Goal: Book appointment/travel/reservation

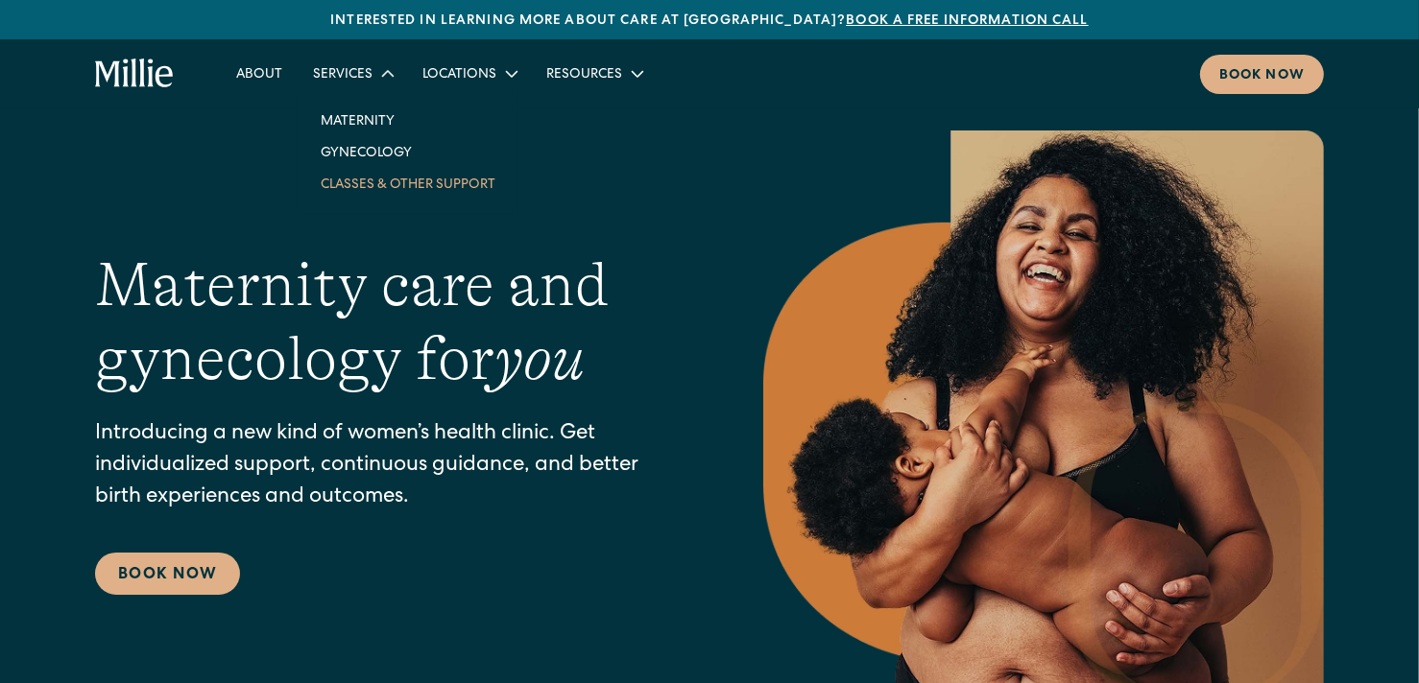
click at [369, 181] on link "Classes & Other Support" at bounding box center [407, 184] width 205 height 32
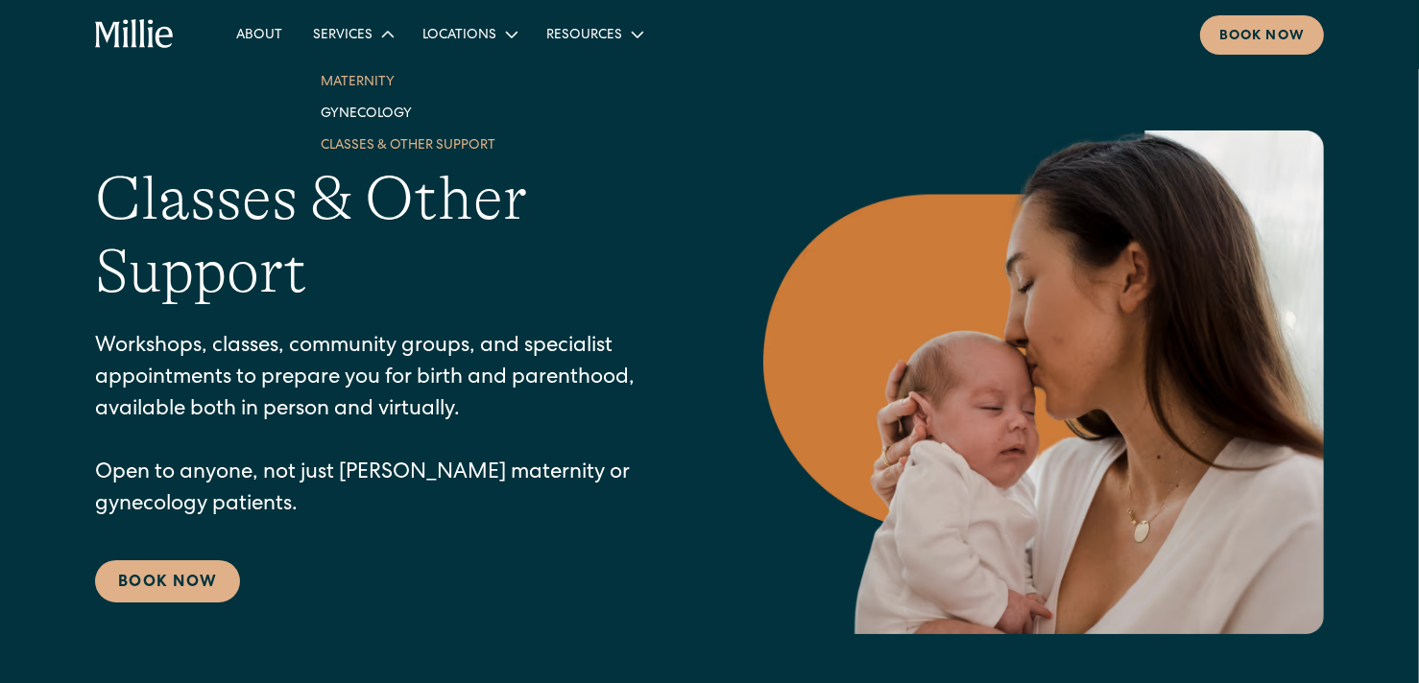
click at [348, 68] on link "Maternity" at bounding box center [407, 81] width 205 height 32
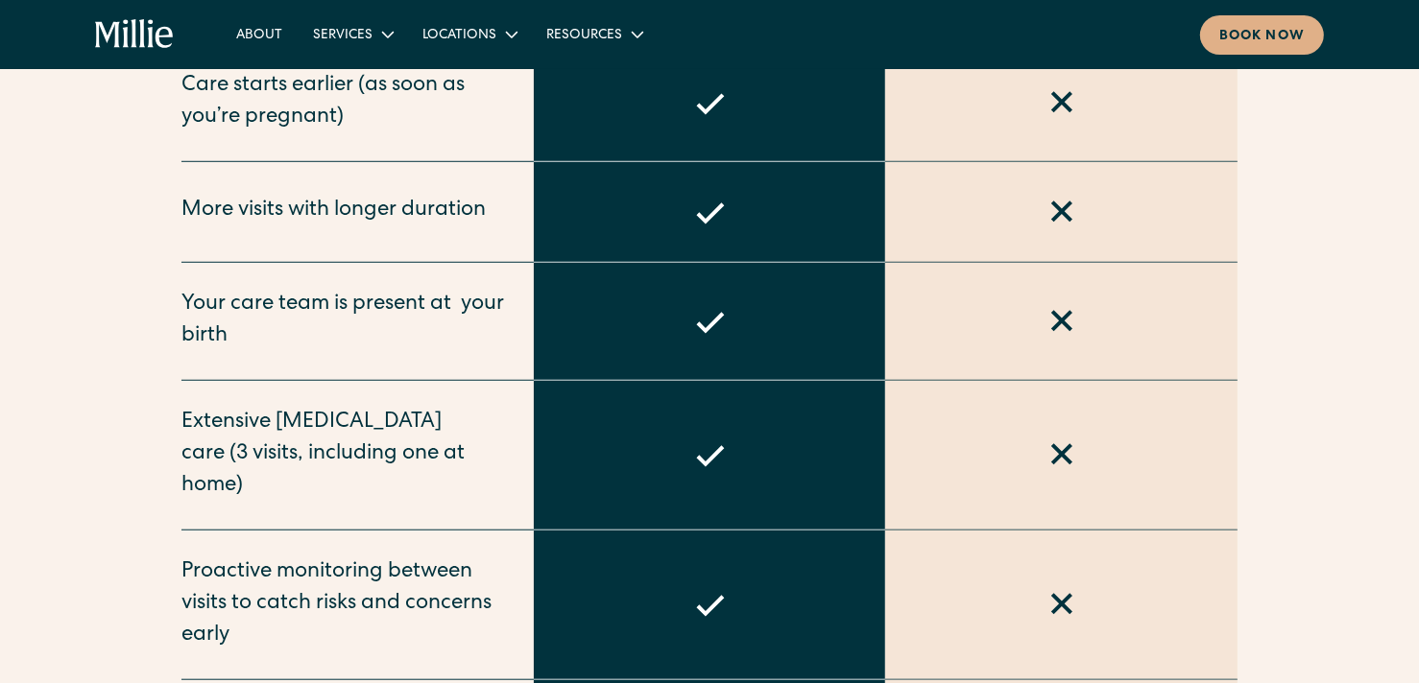
scroll to position [7251, 0]
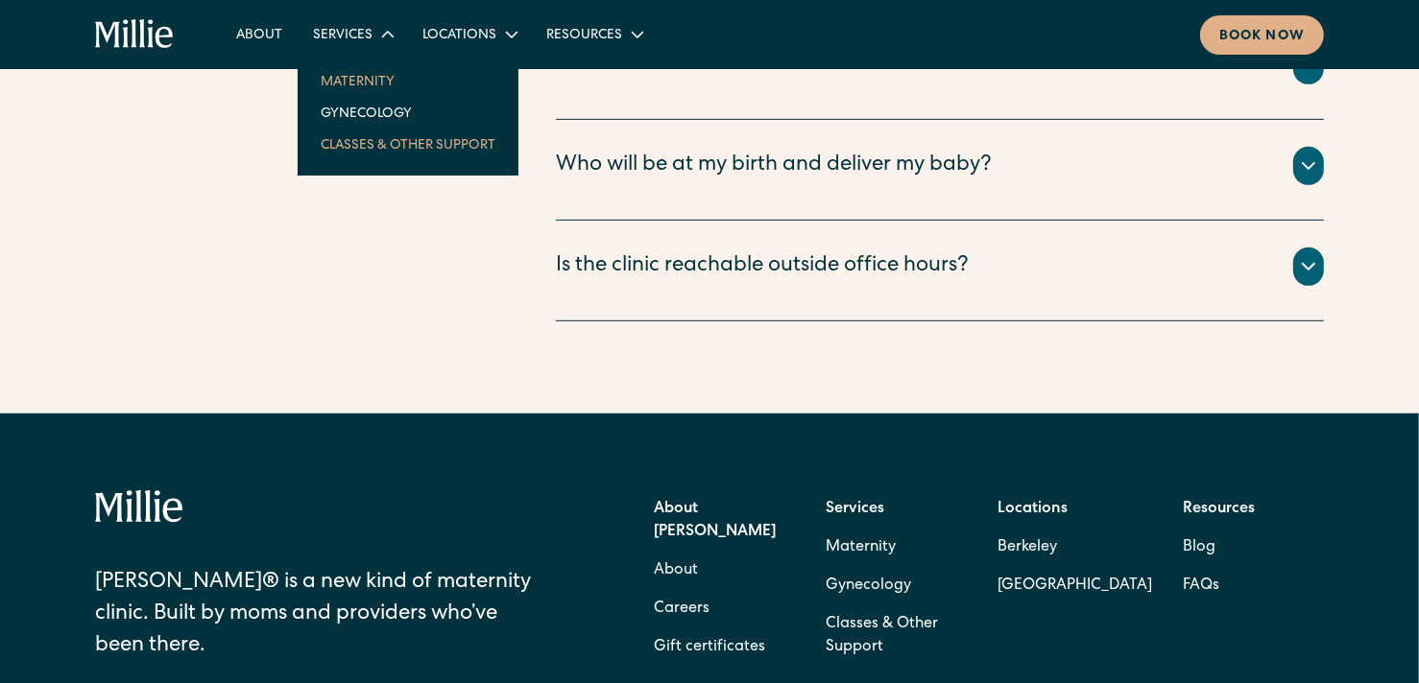
click at [378, 131] on link "Classes & Other Support" at bounding box center [407, 145] width 205 height 32
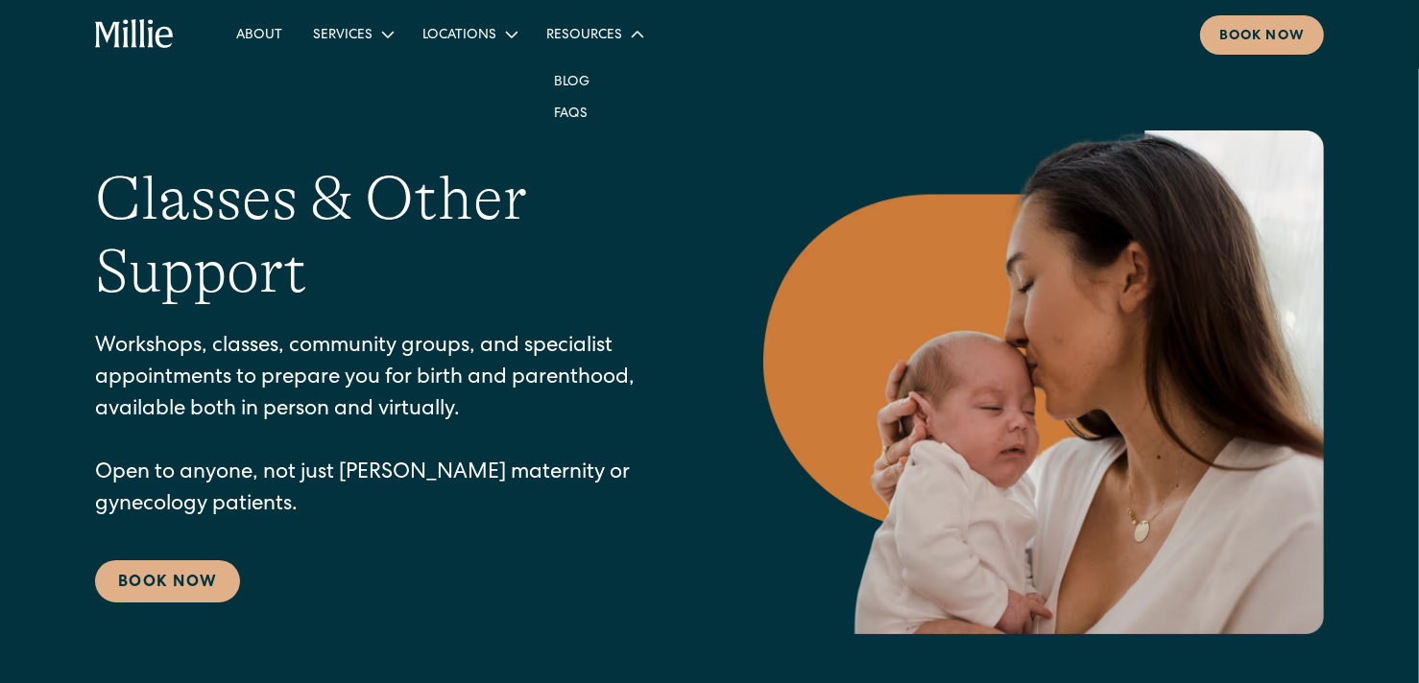
drag, startPoint x: 583, startPoint y: 28, endPoint x: 466, endPoint y: 197, distance: 205.5
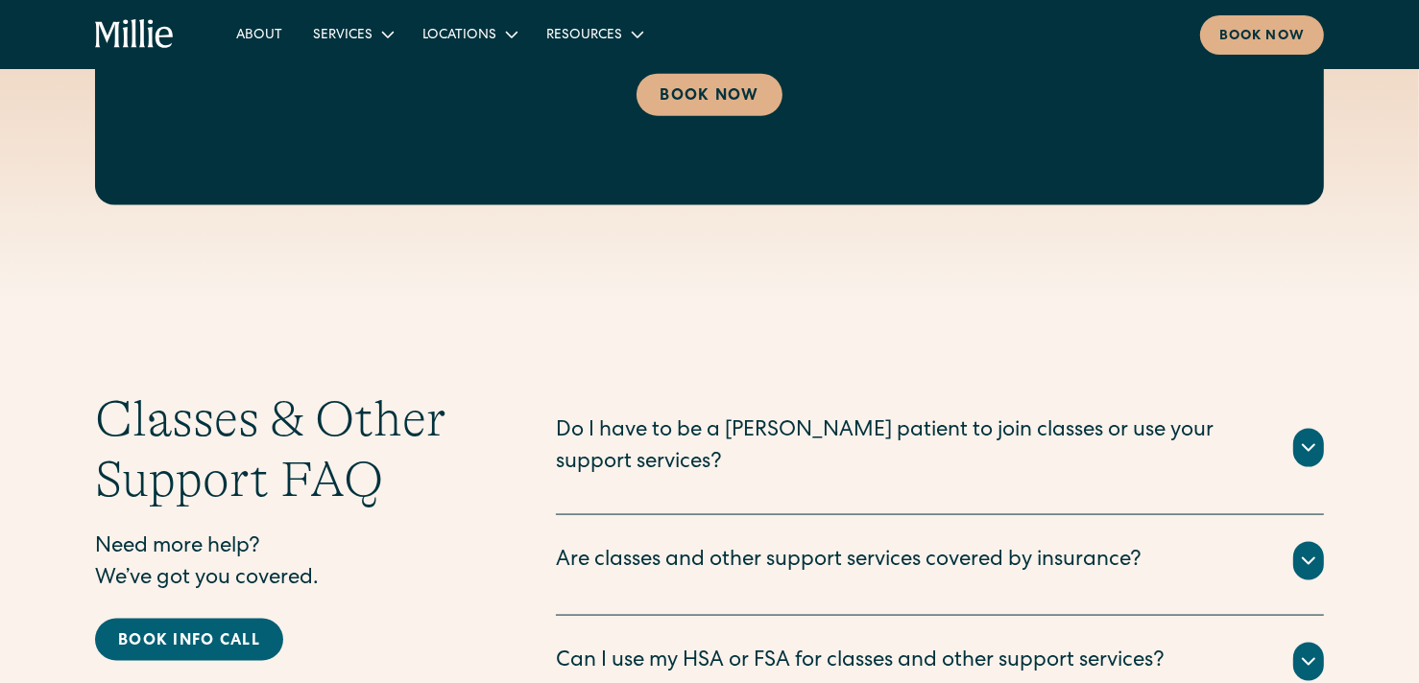
scroll to position [2304, 0]
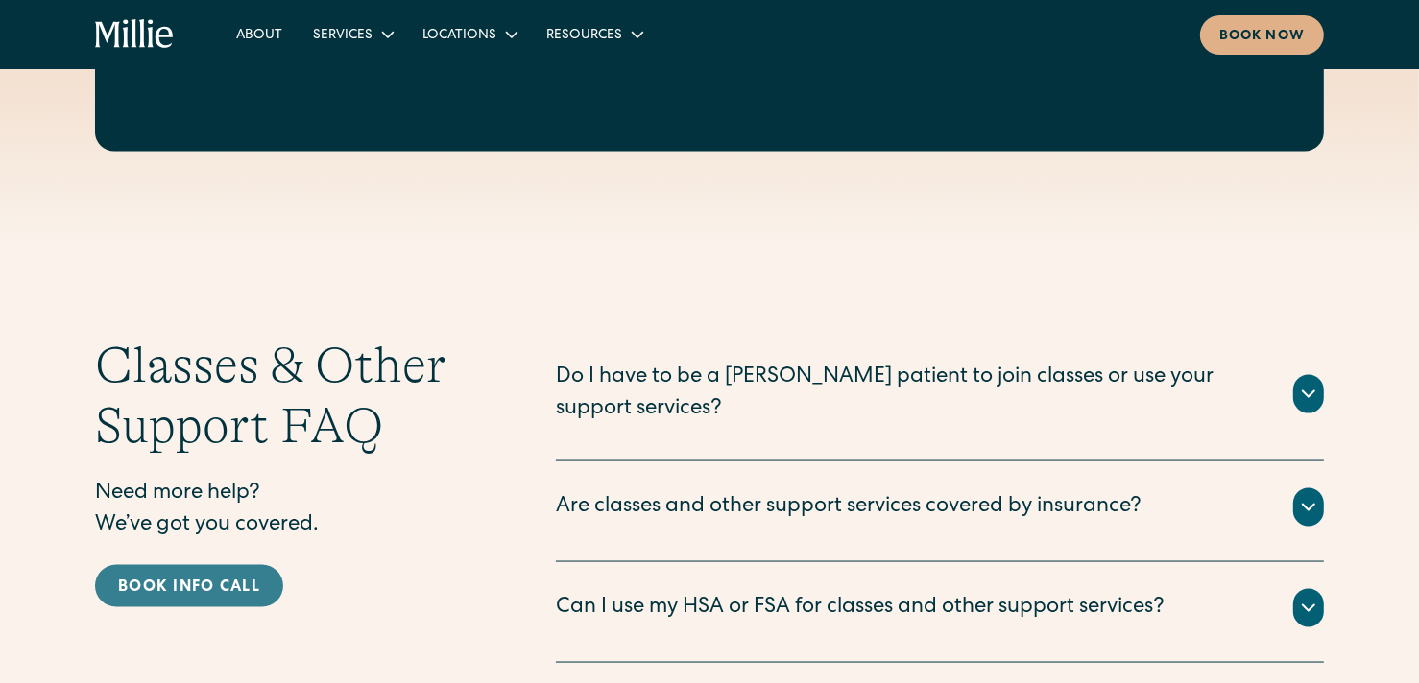
click at [190, 577] on div "Book info call" at bounding box center [189, 588] width 142 height 23
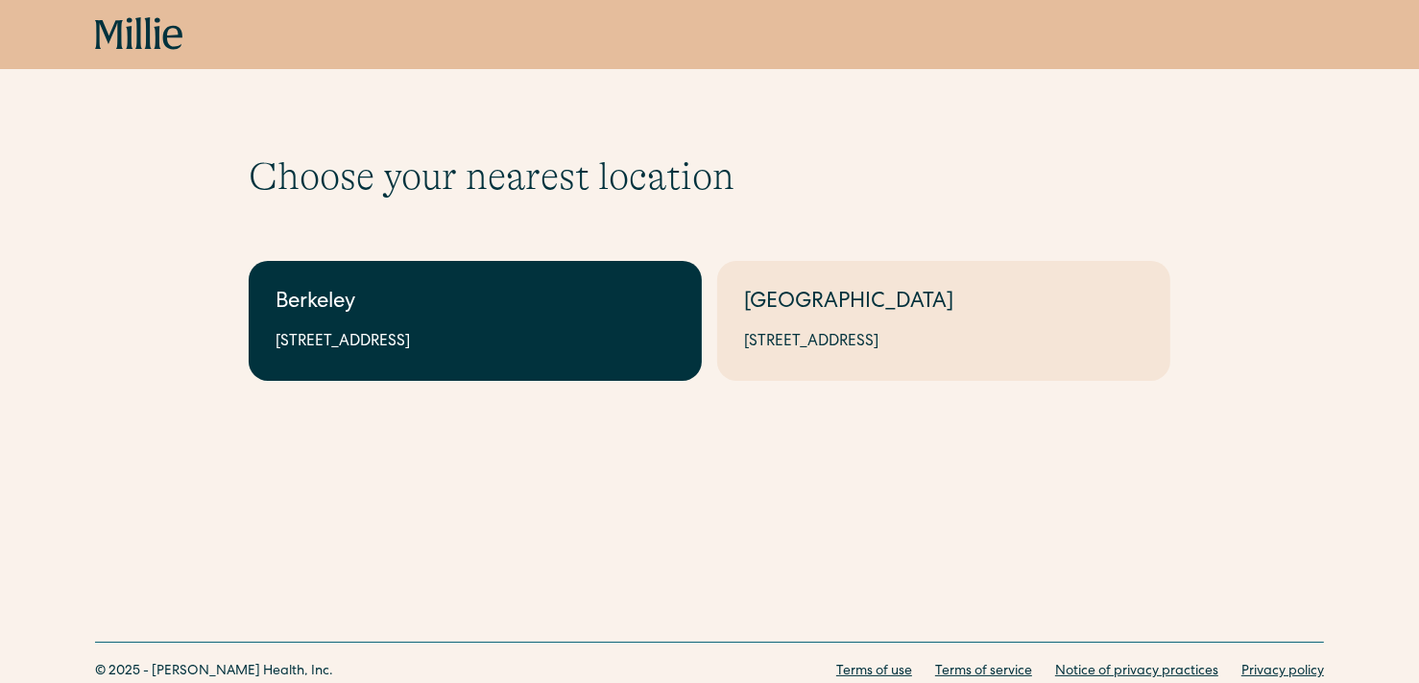
click at [359, 331] on div "2999 Regent St, Suite 524, Berkeley, CA 94705" at bounding box center [474, 342] width 399 height 23
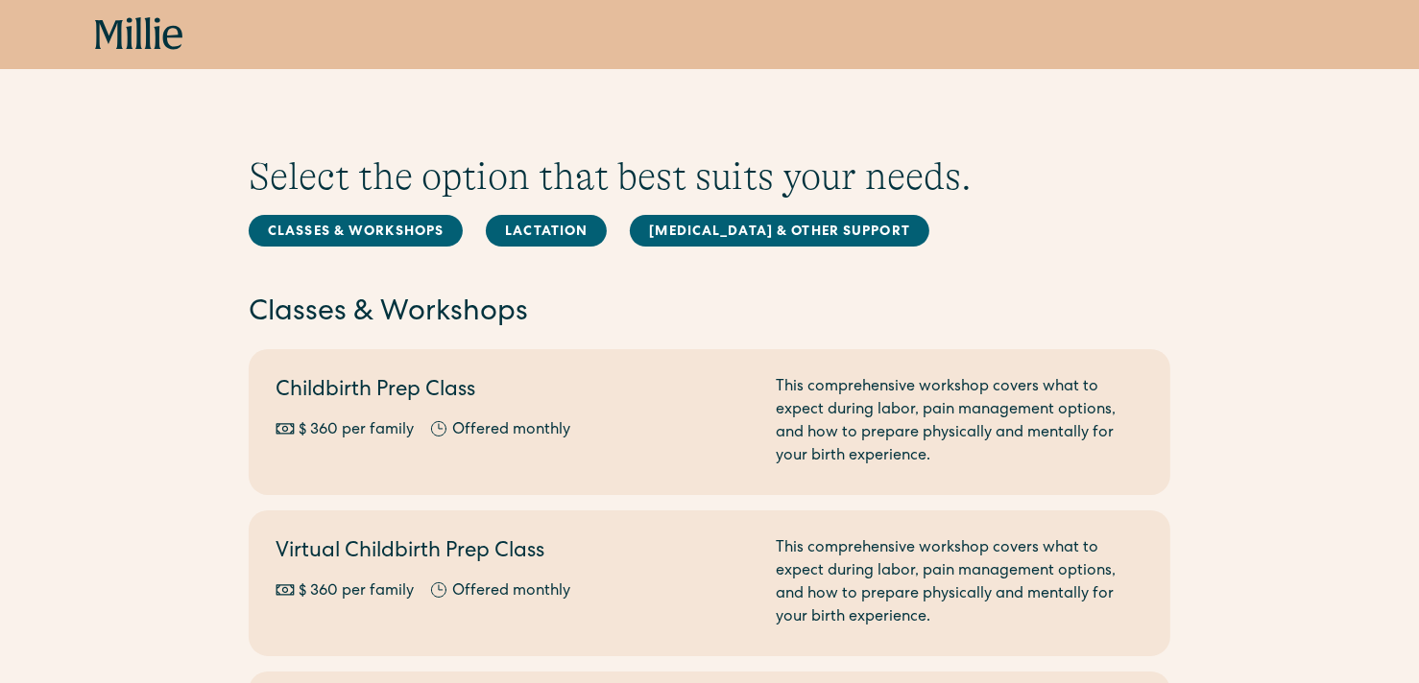
click at [131, 27] on icon at bounding box center [129, 33] width 7 height 32
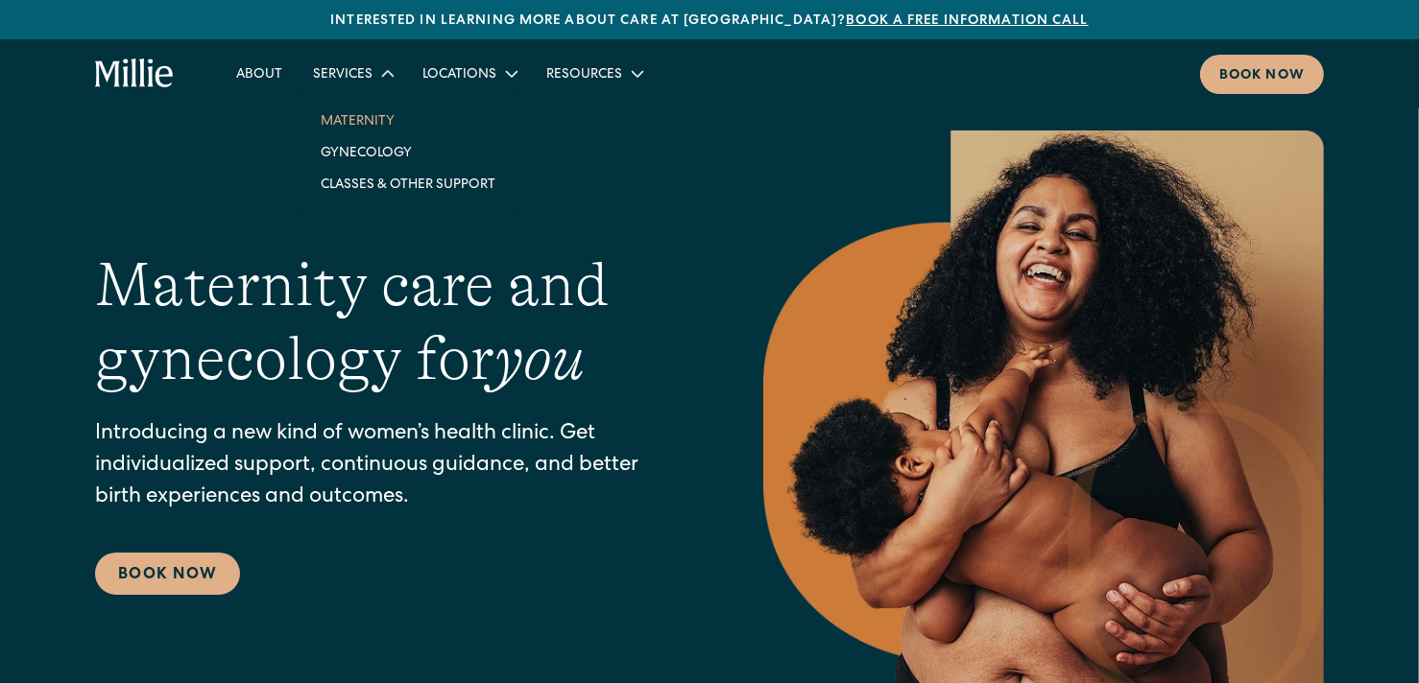
click at [364, 119] on link "Maternity" at bounding box center [407, 121] width 205 height 32
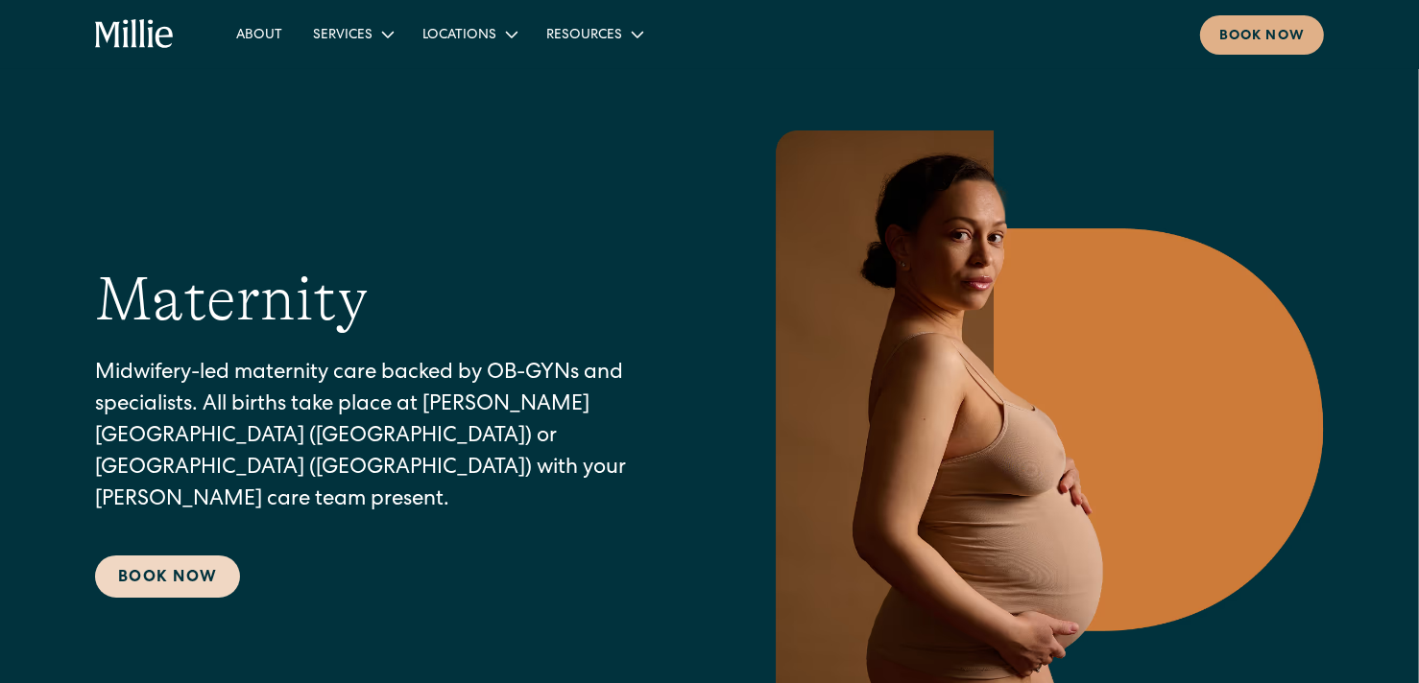
click at [201, 563] on link "Book Now" at bounding box center [167, 577] width 145 height 42
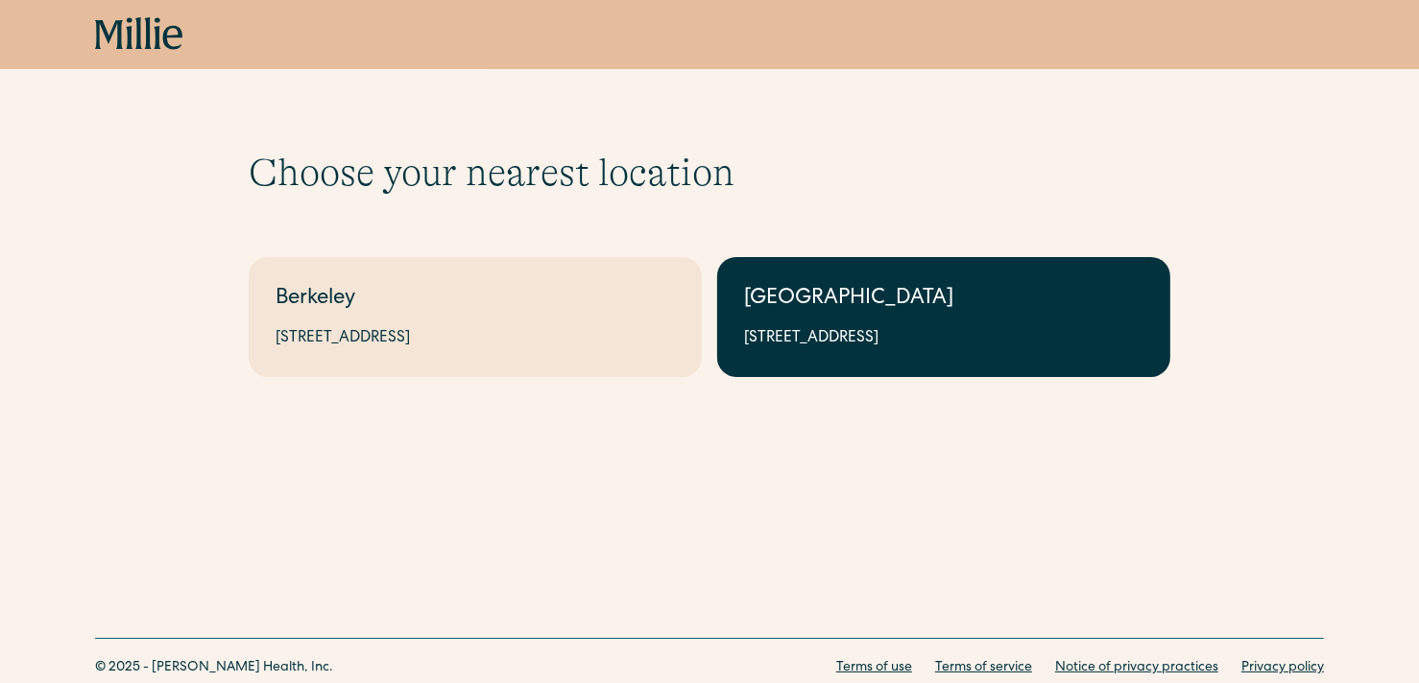
scroll to position [68, 0]
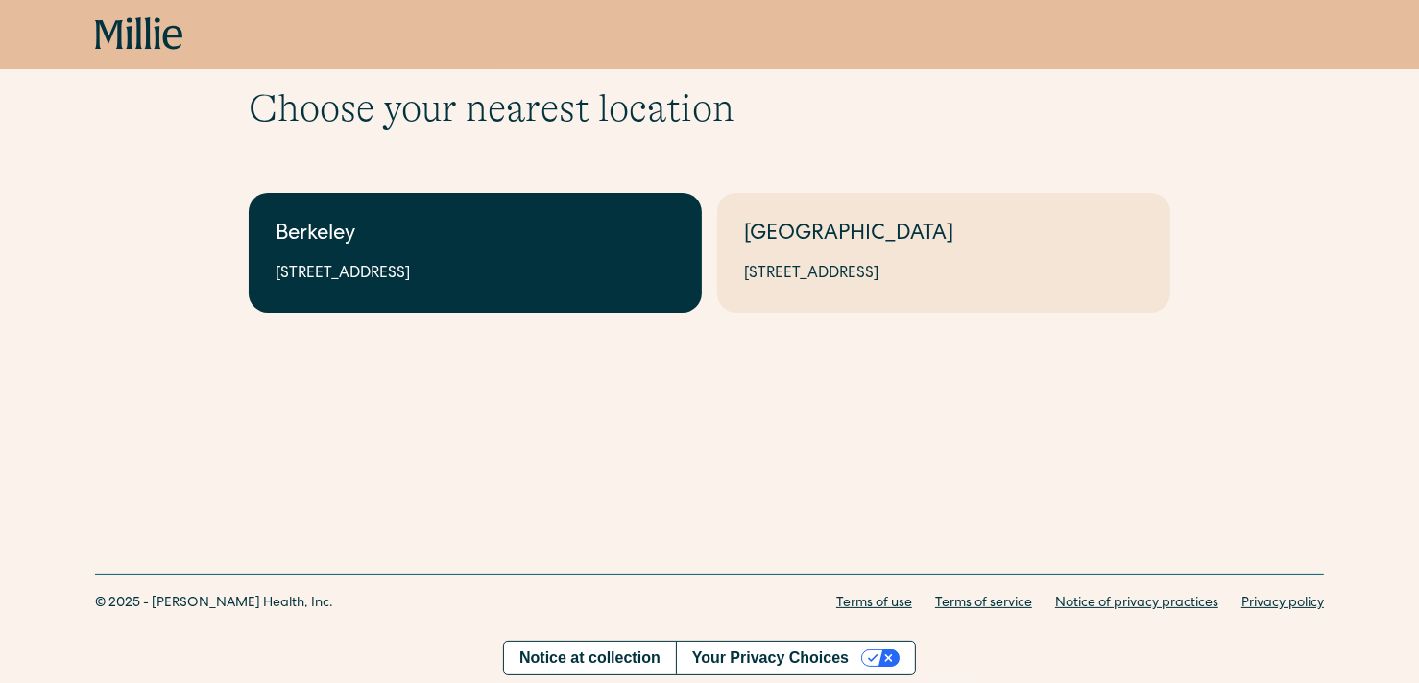
click at [599, 241] on div "Berkeley" at bounding box center [474, 236] width 399 height 32
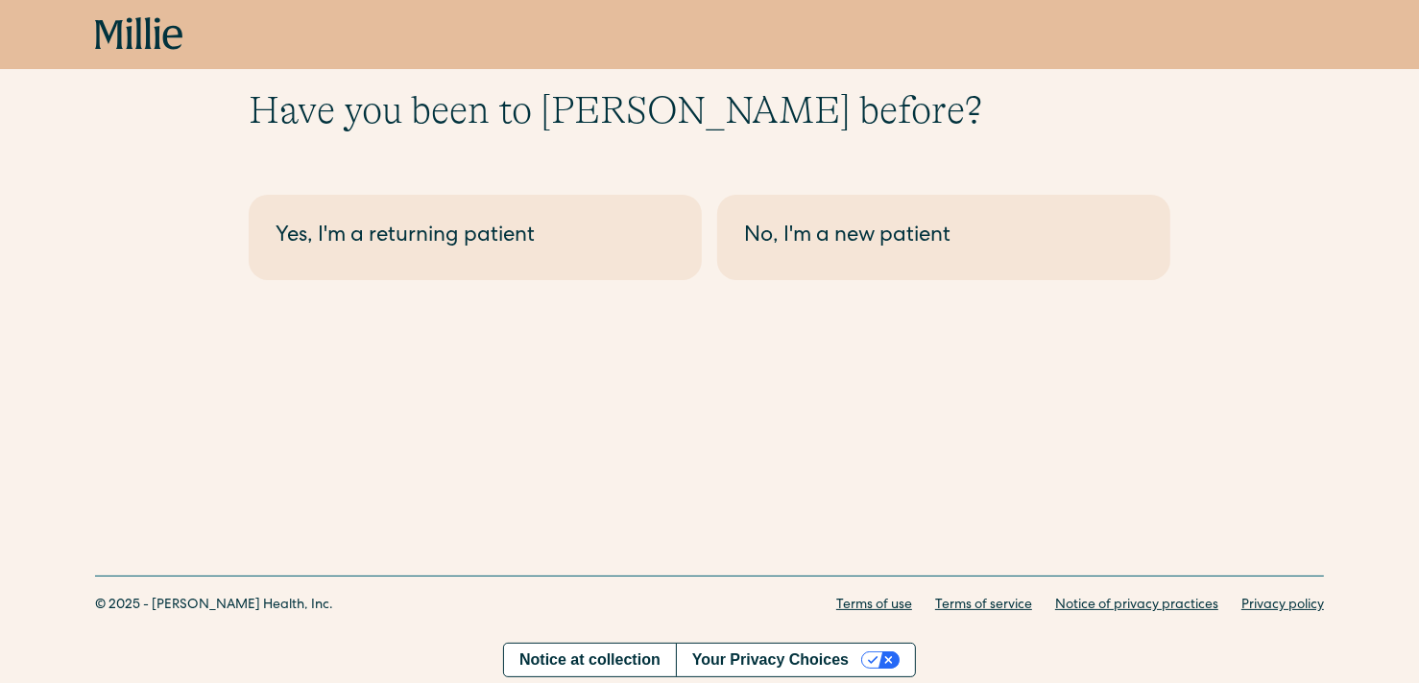
scroll to position [68, 0]
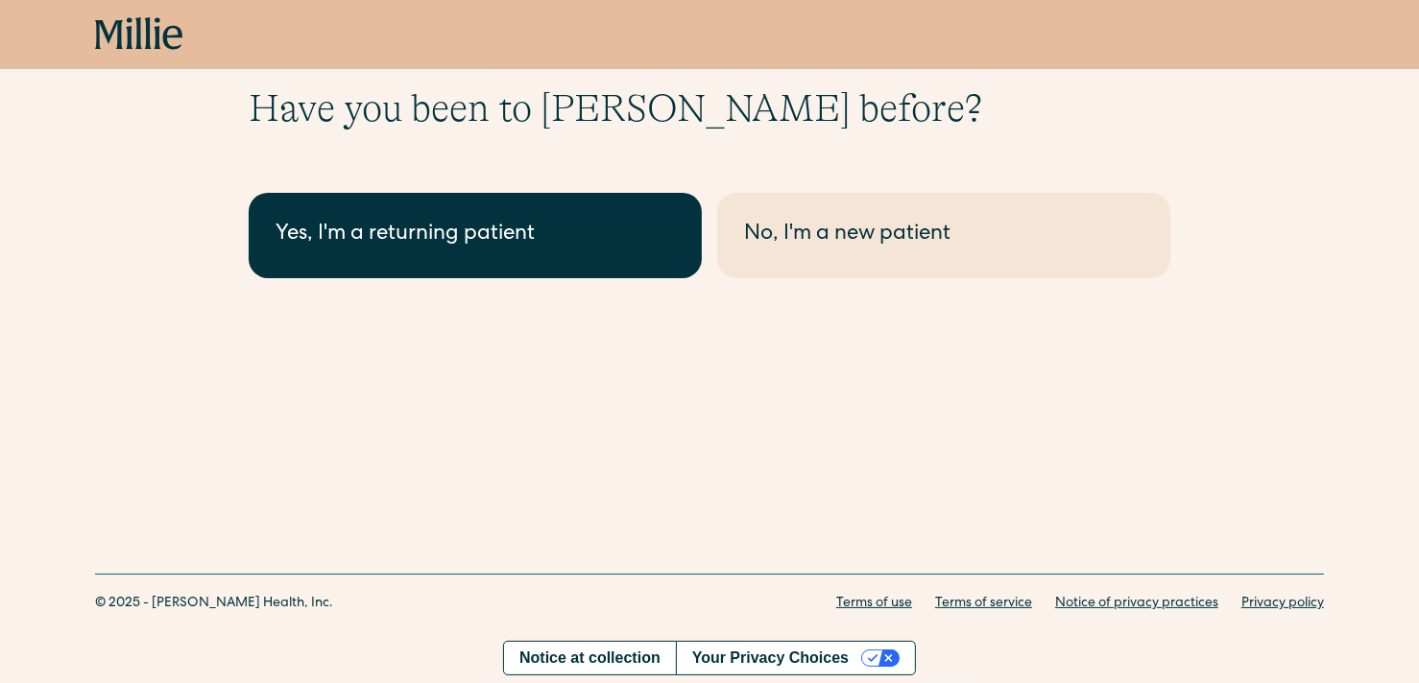
click at [680, 227] on link "Yes, I'm a returning patient" at bounding box center [475, 235] width 453 height 85
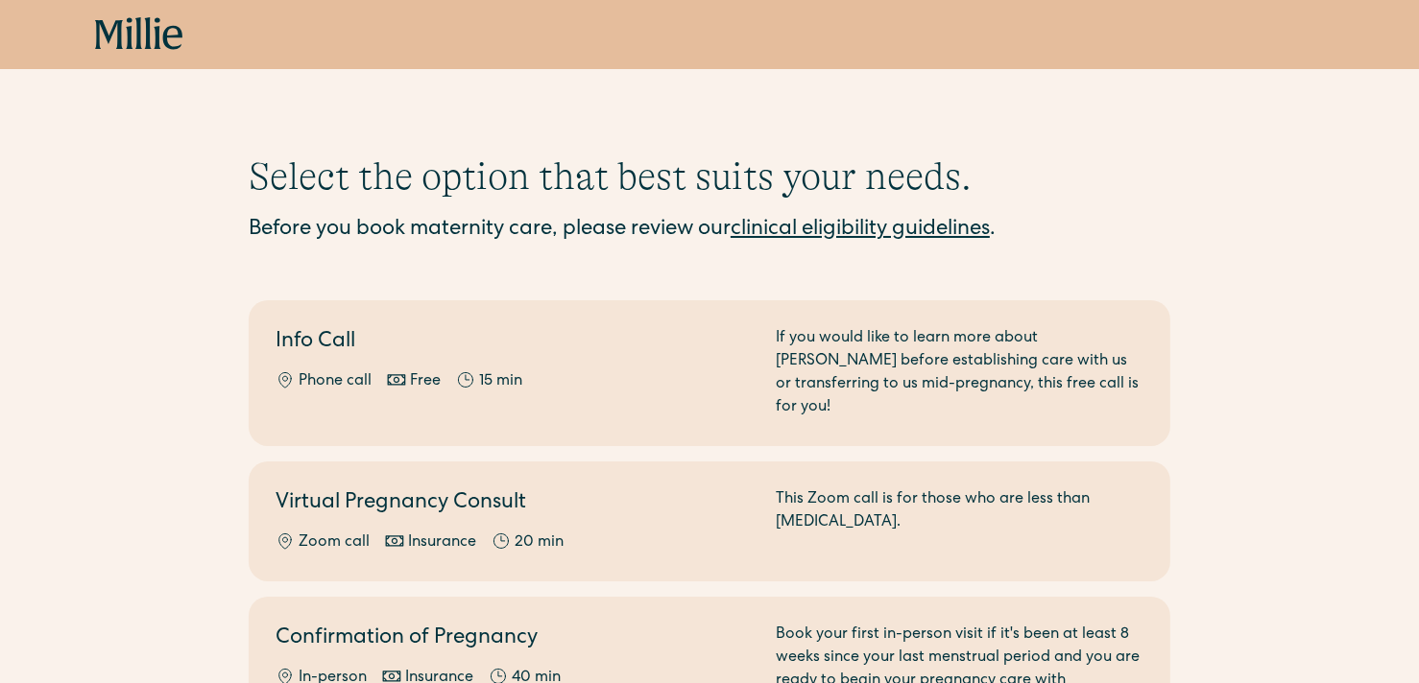
click at [170, 36] on icon at bounding box center [172, 38] width 19 height 24
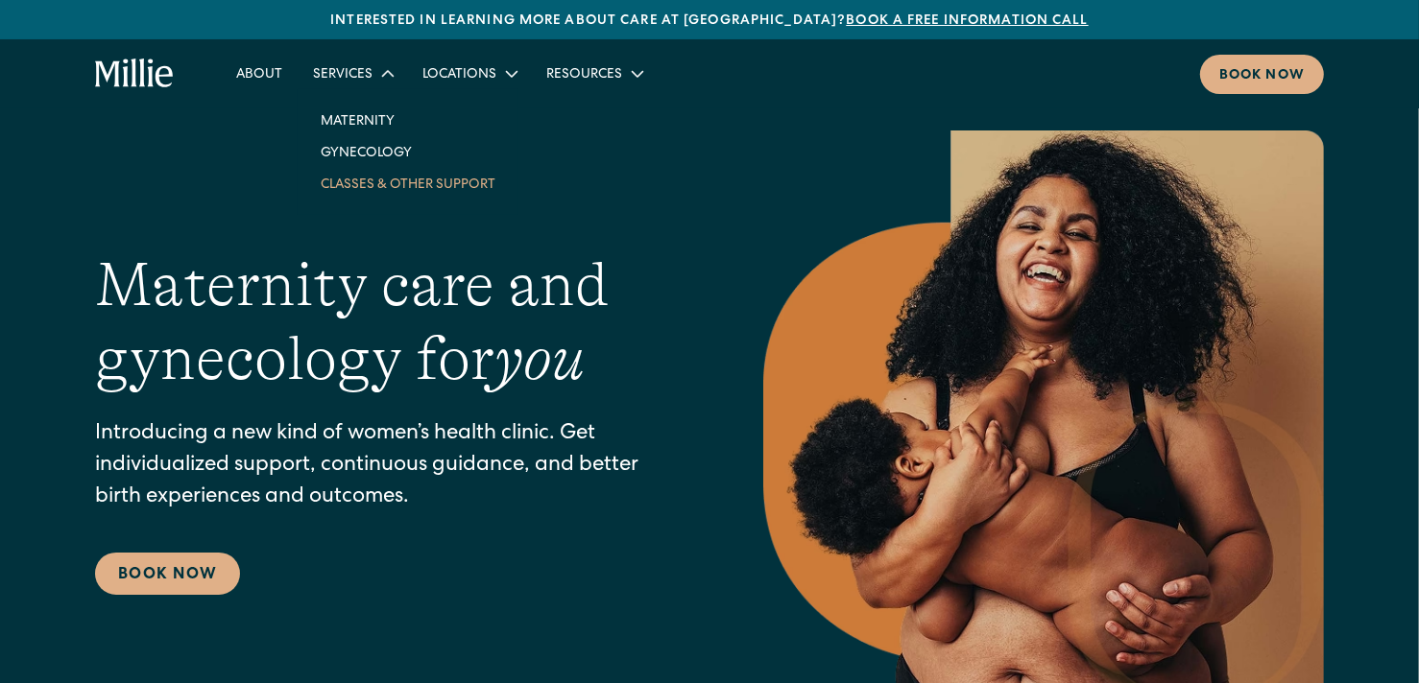
click at [381, 179] on link "Classes & Other Support" at bounding box center [407, 184] width 205 height 32
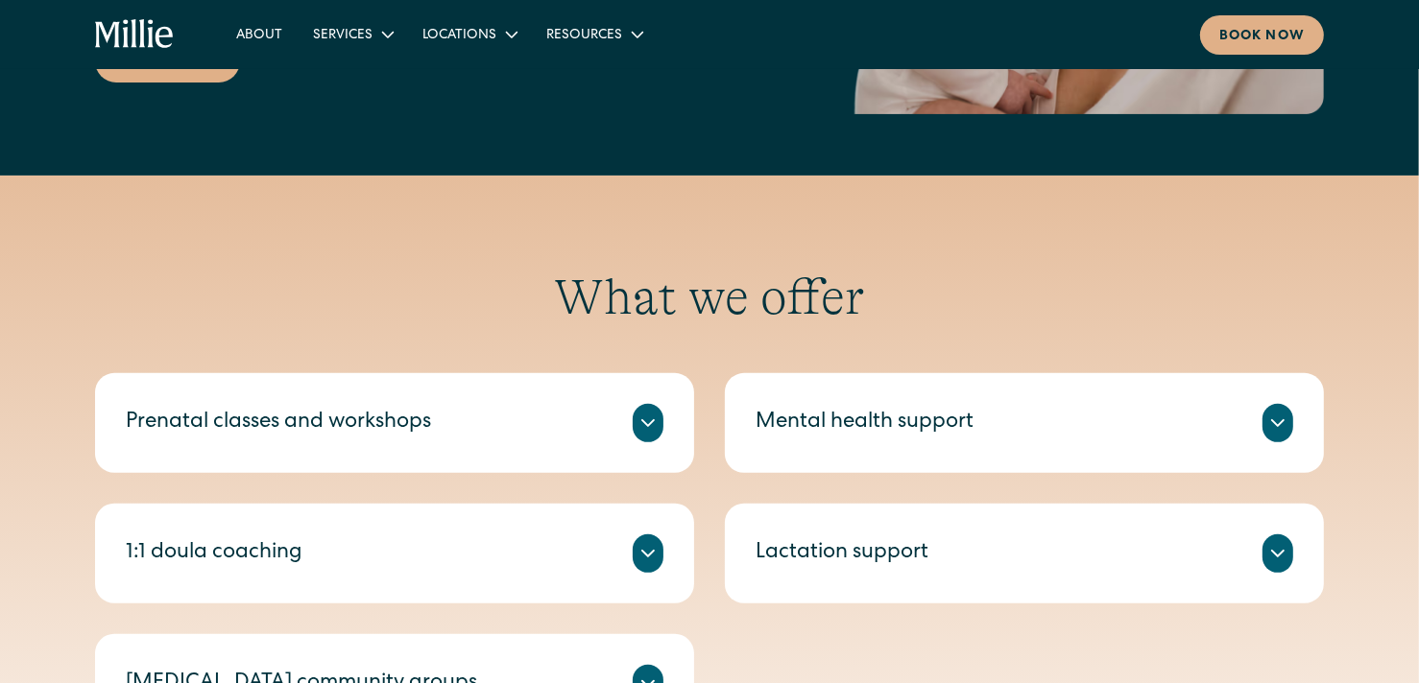
scroll to position [768, 0]
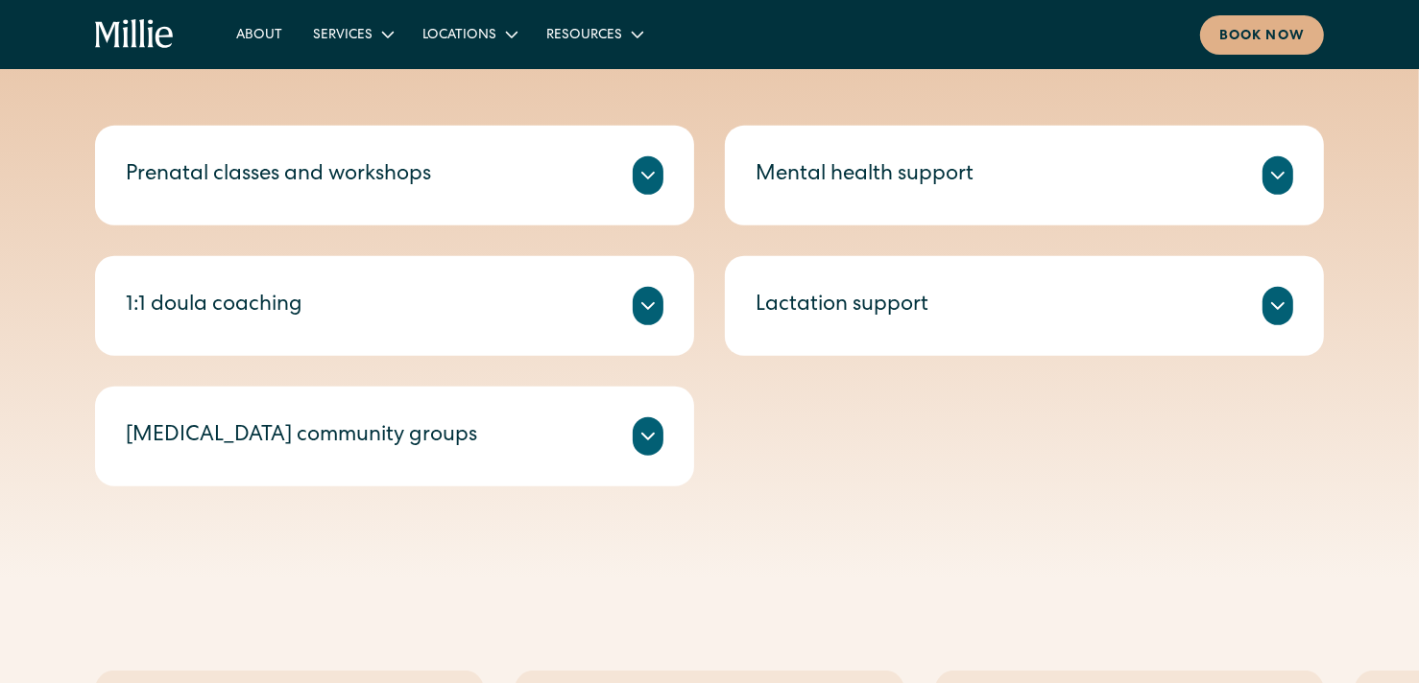
click at [438, 186] on div "Prenatal classes and workshops" at bounding box center [394, 175] width 537 height 38
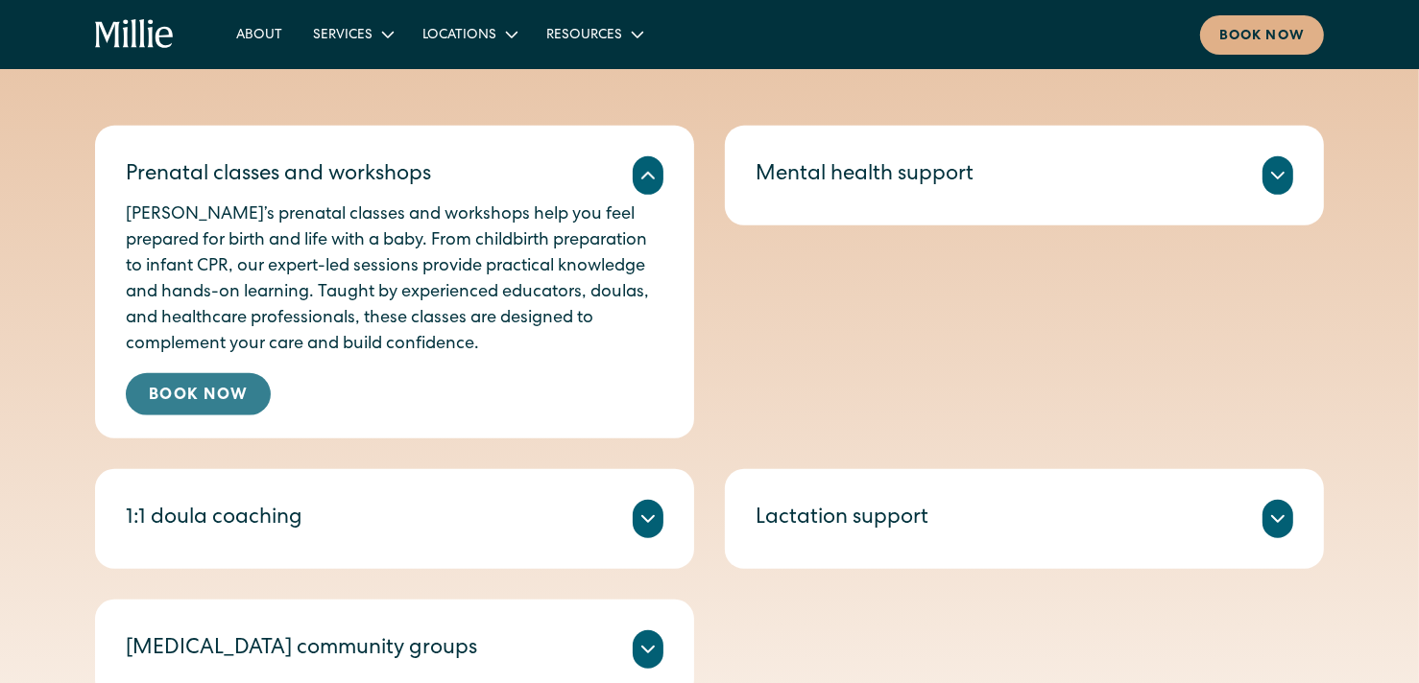
click at [201, 408] on link "Book Now" at bounding box center [198, 394] width 145 height 42
click at [777, 165] on div "Mental health support" at bounding box center [864, 176] width 218 height 32
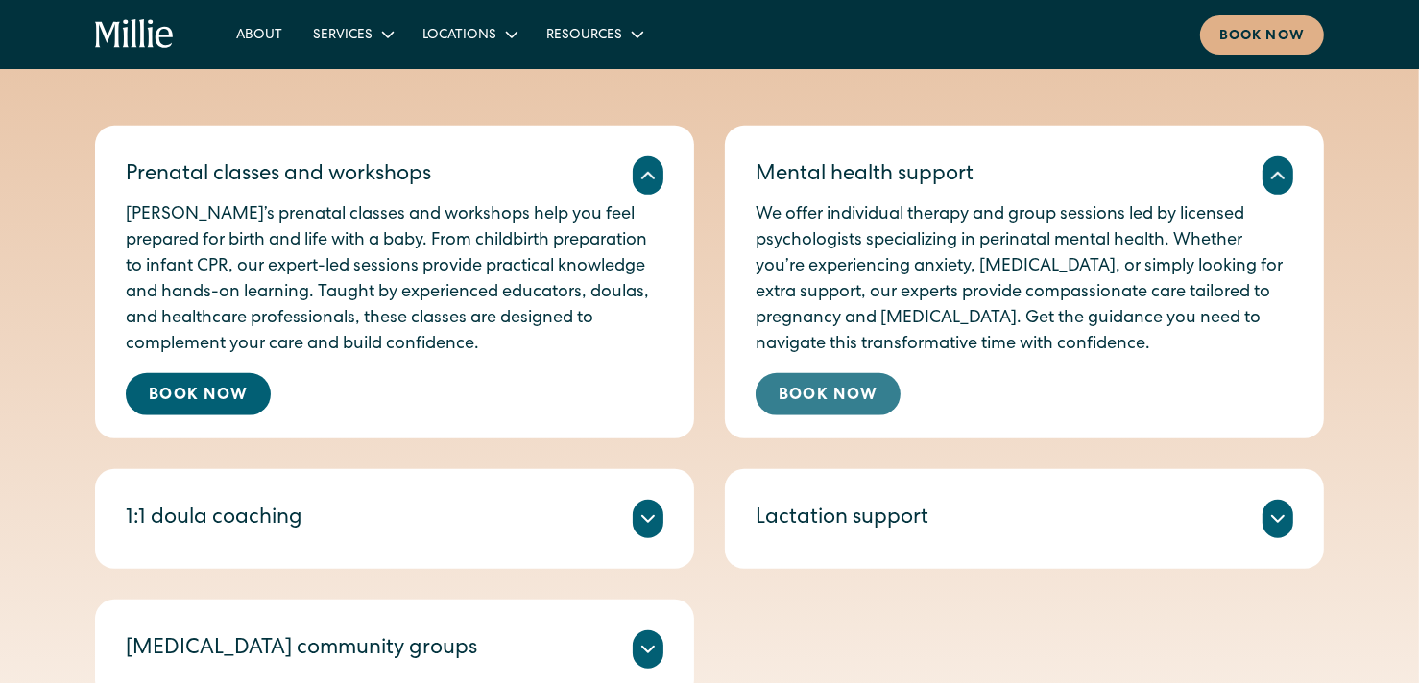
click at [834, 397] on link "Book Now" at bounding box center [827, 394] width 145 height 42
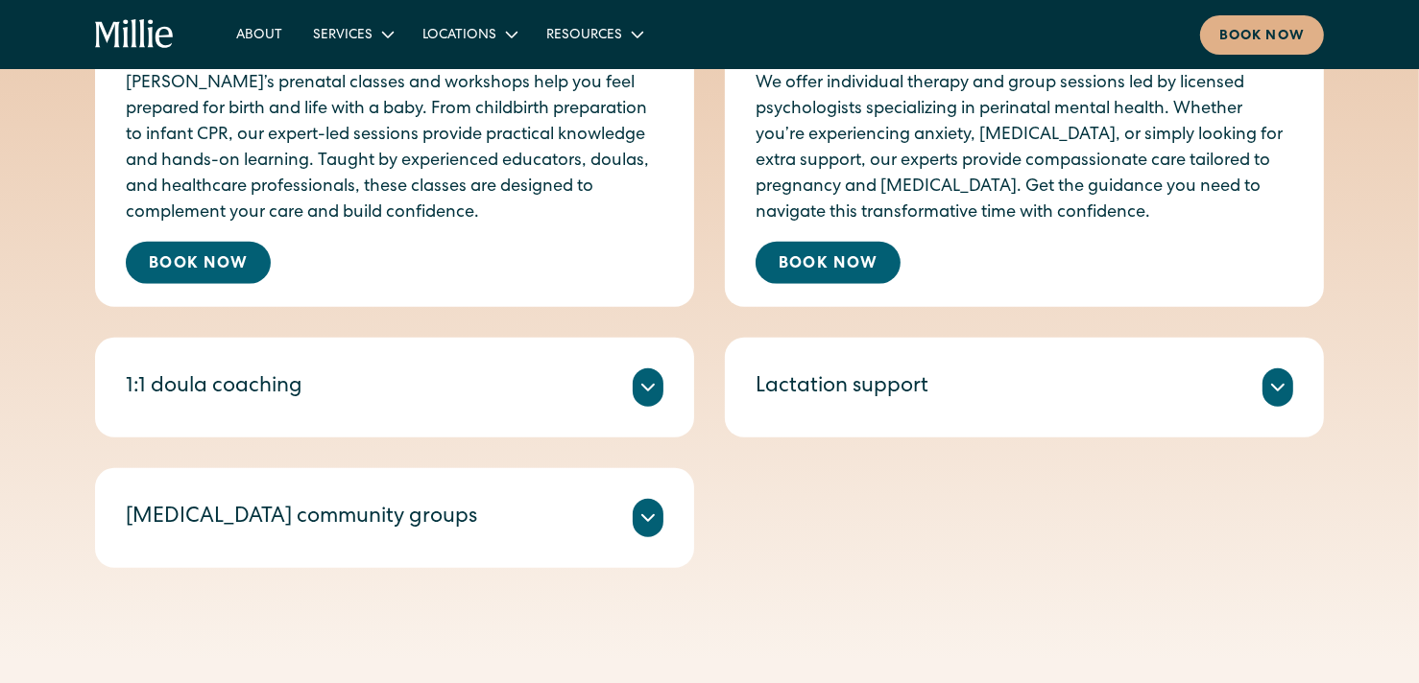
scroll to position [1023, 0]
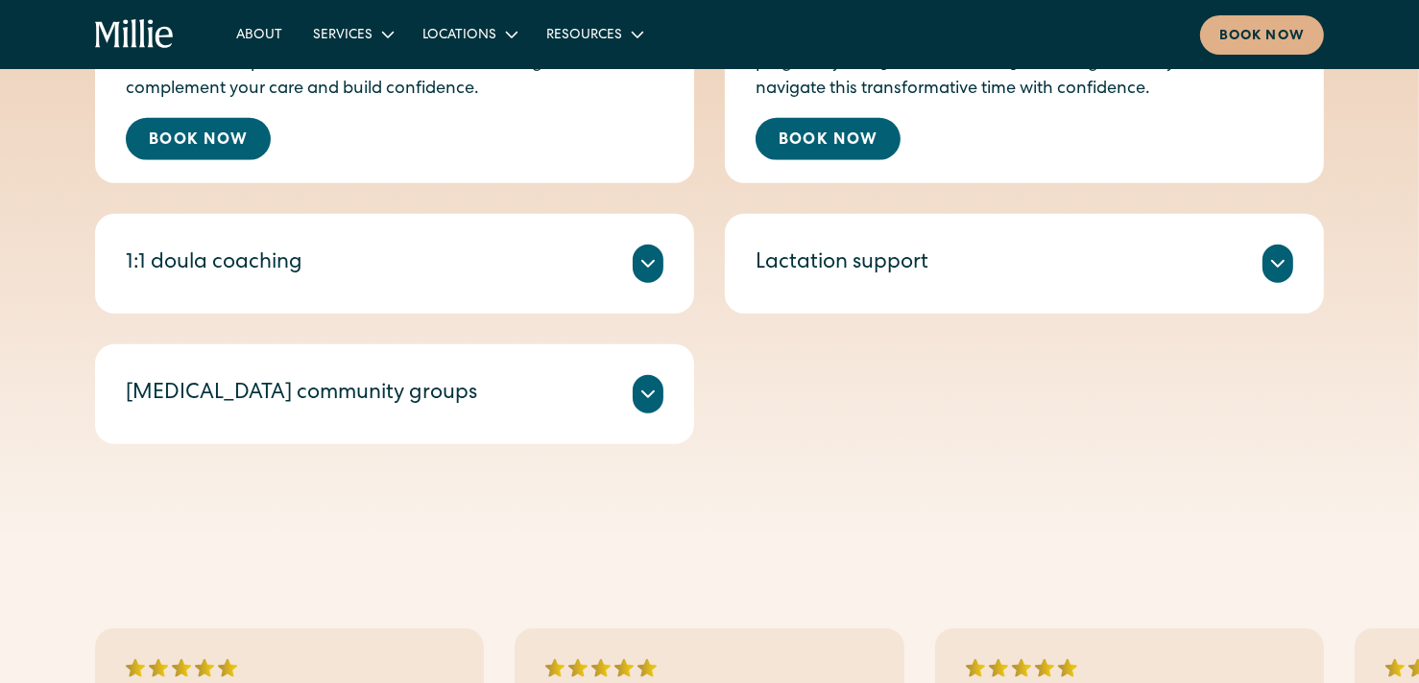
click at [654, 273] on icon at bounding box center [647, 263] width 23 height 23
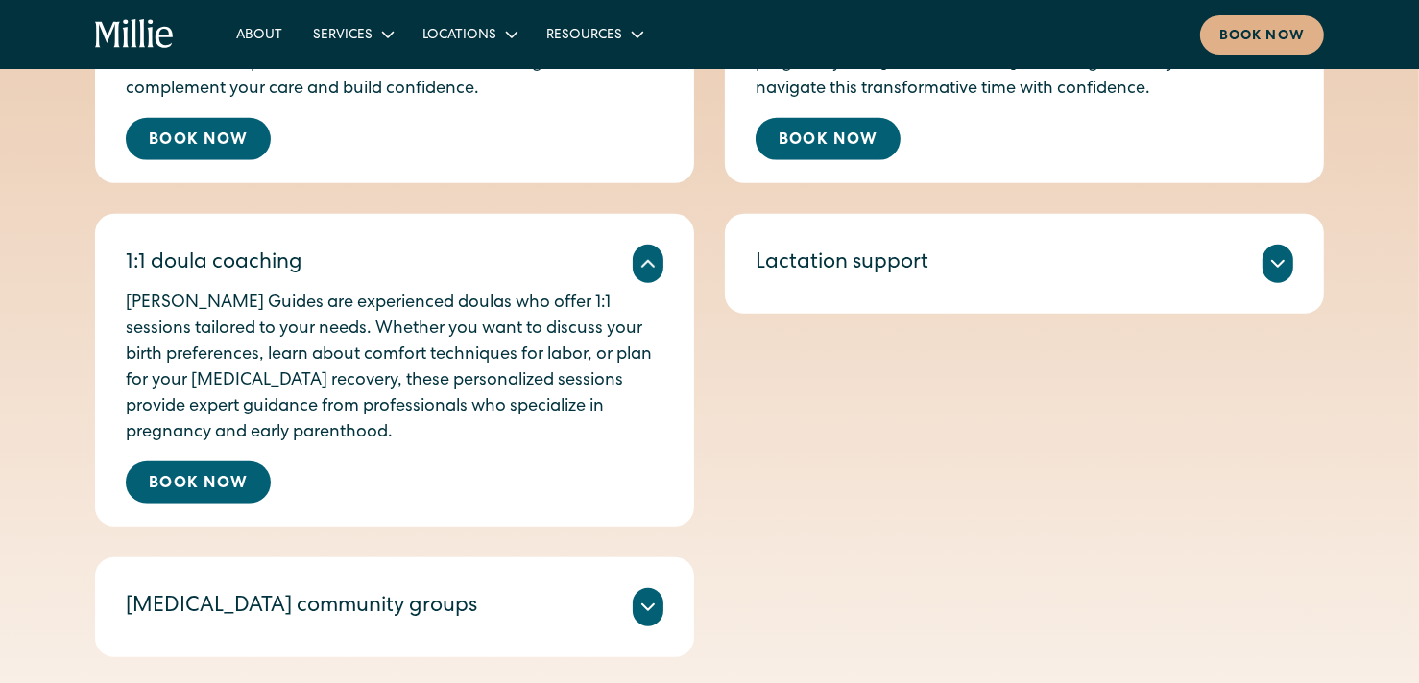
click at [1253, 266] on div "Lactation support" at bounding box center [1023, 264] width 537 height 38
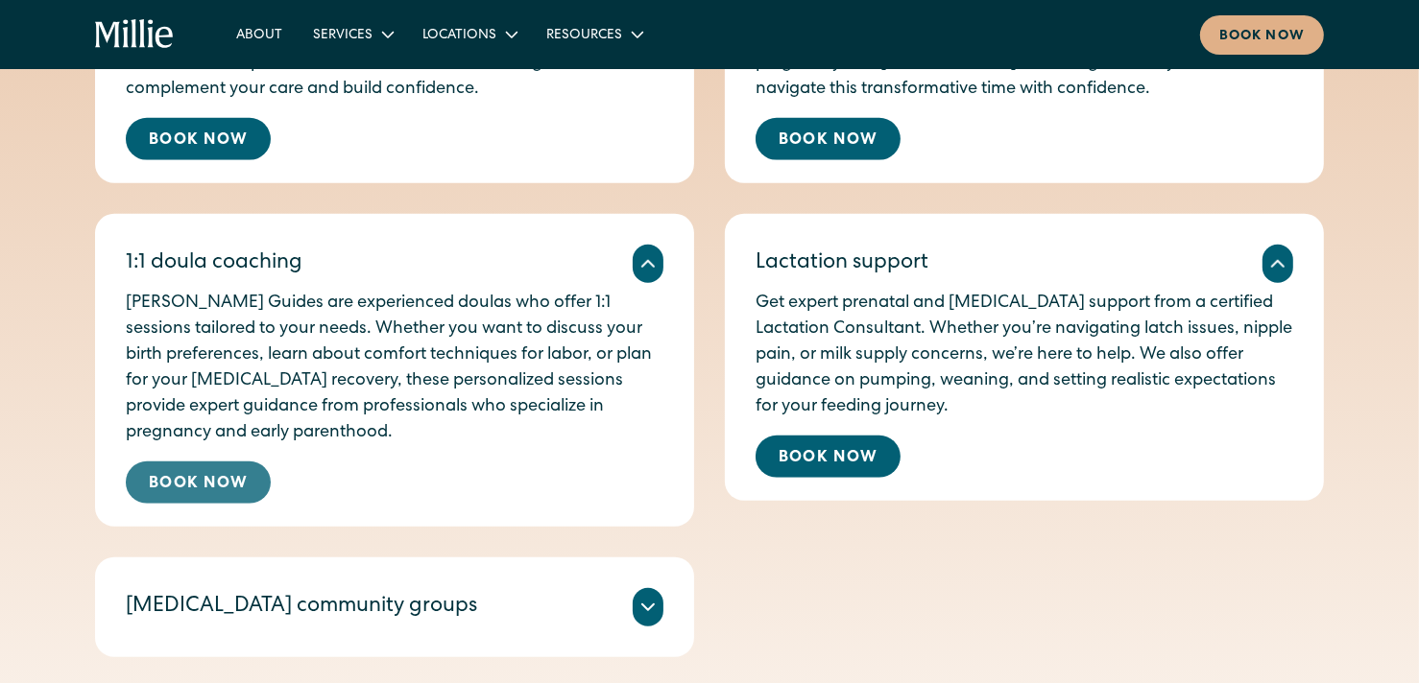
click at [237, 463] on link "Book Now" at bounding box center [198, 483] width 145 height 42
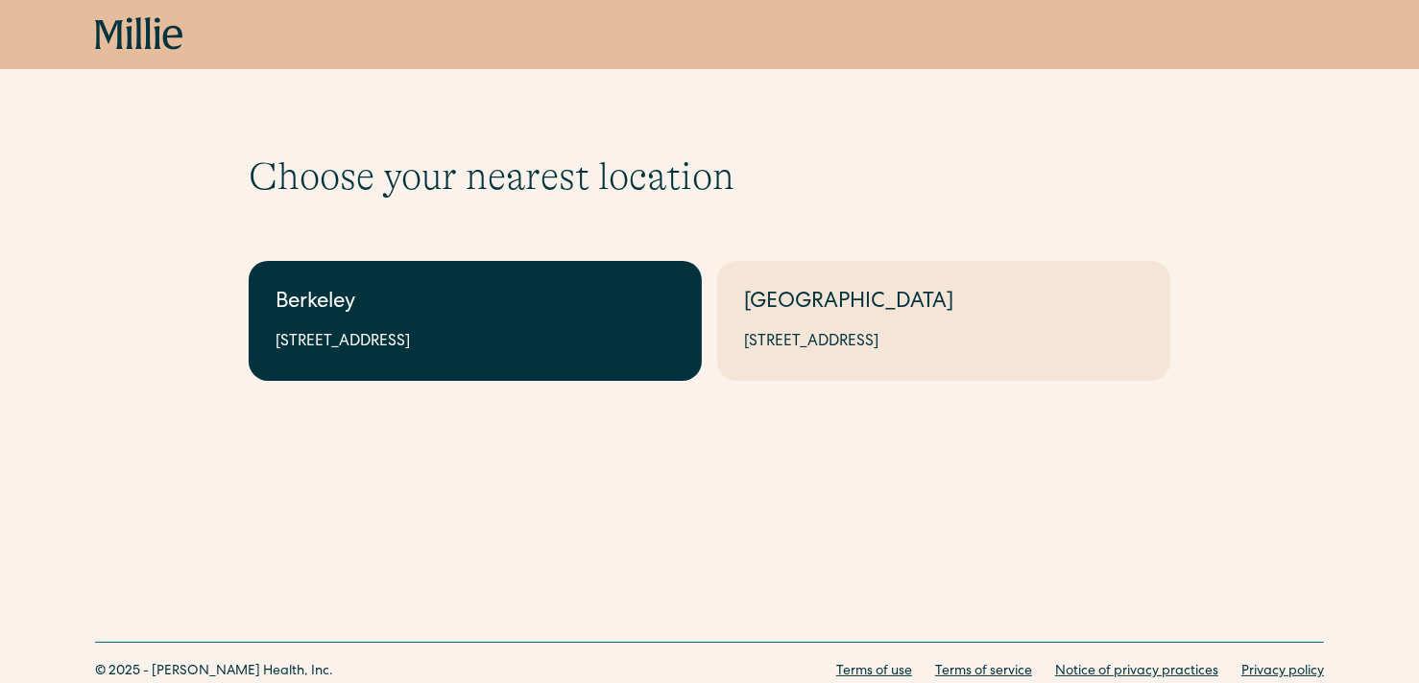
click at [383, 303] on div "Berkeley" at bounding box center [474, 304] width 399 height 32
click at [676, 327] on link "Berkeley 2999 Regent St, Suite 524, Berkeley, CA 94705" at bounding box center [475, 321] width 453 height 120
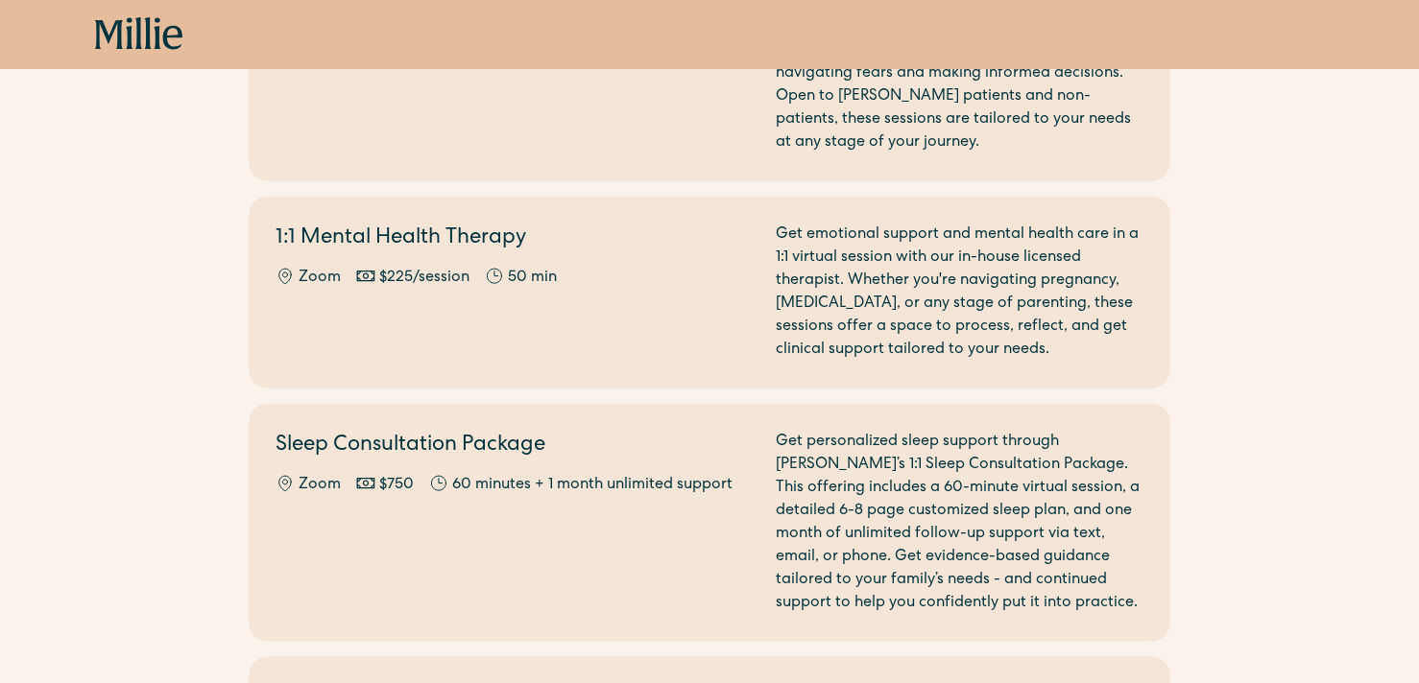
scroll to position [1818, 0]
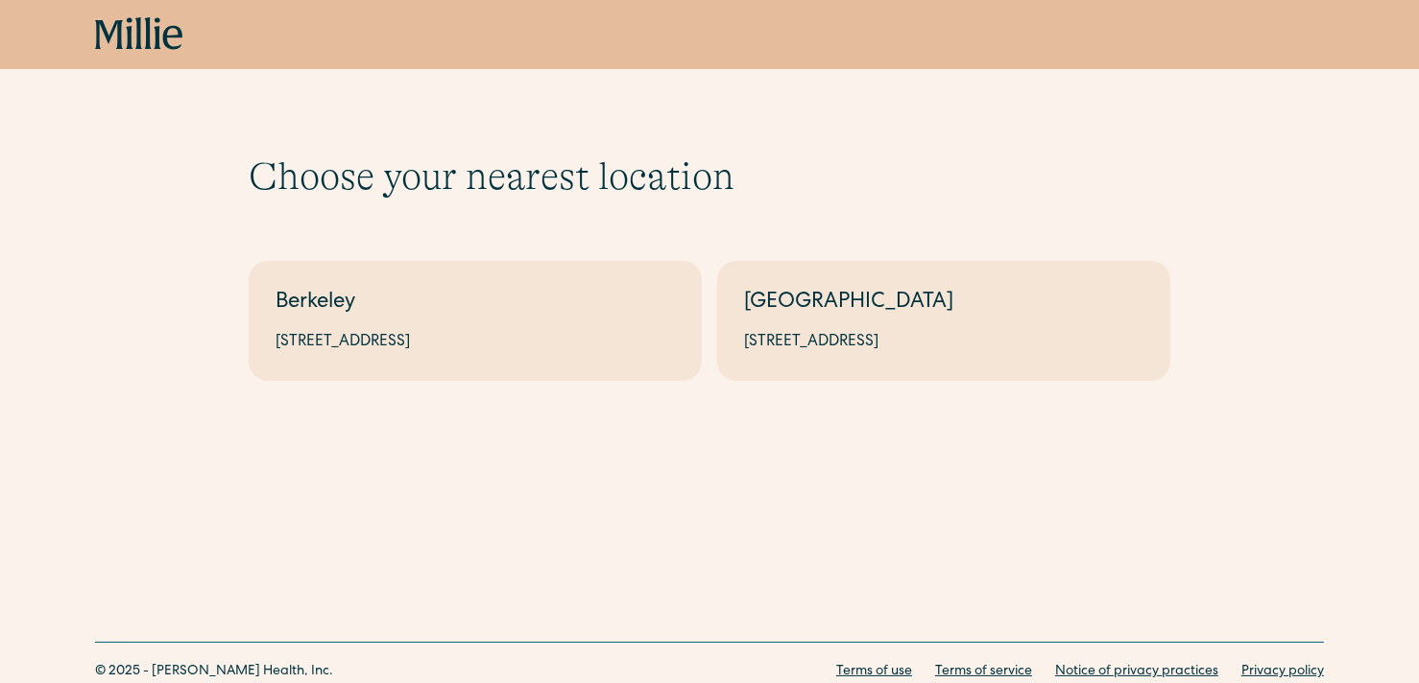
click at [784, 160] on h1 "Choose your nearest location" at bounding box center [709, 177] width 921 height 46
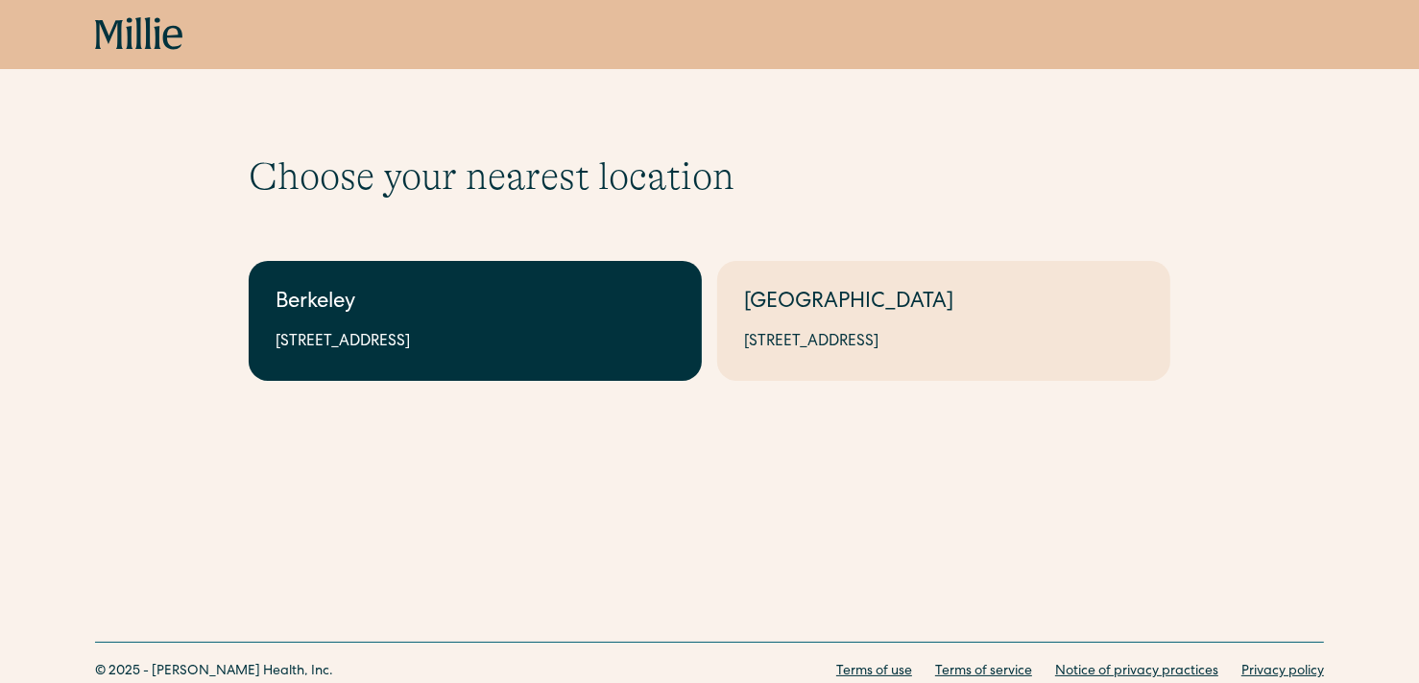
click at [621, 305] on div "Berkeley" at bounding box center [474, 304] width 399 height 32
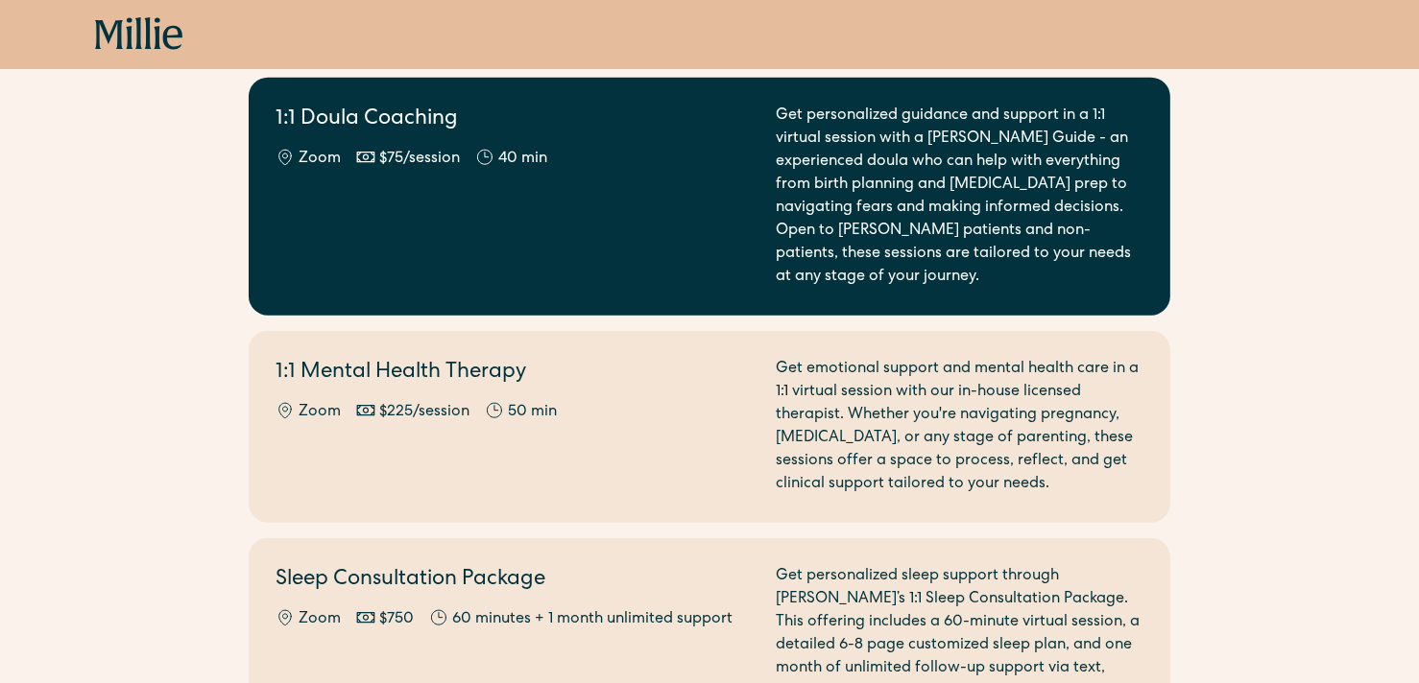
scroll to position [1663, 0]
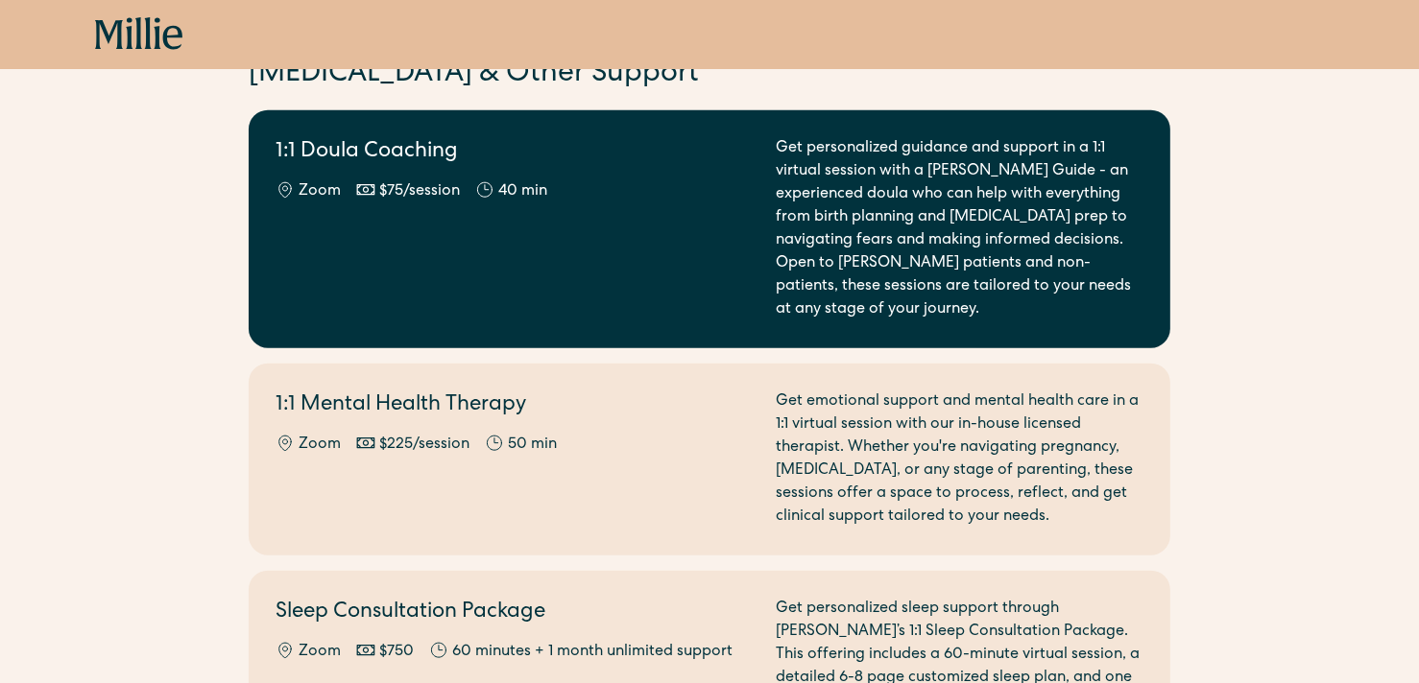
click at [914, 277] on div "Get personalized guidance and support in a 1:1 virtual session with a Millie Gu…" at bounding box center [960, 229] width 368 height 184
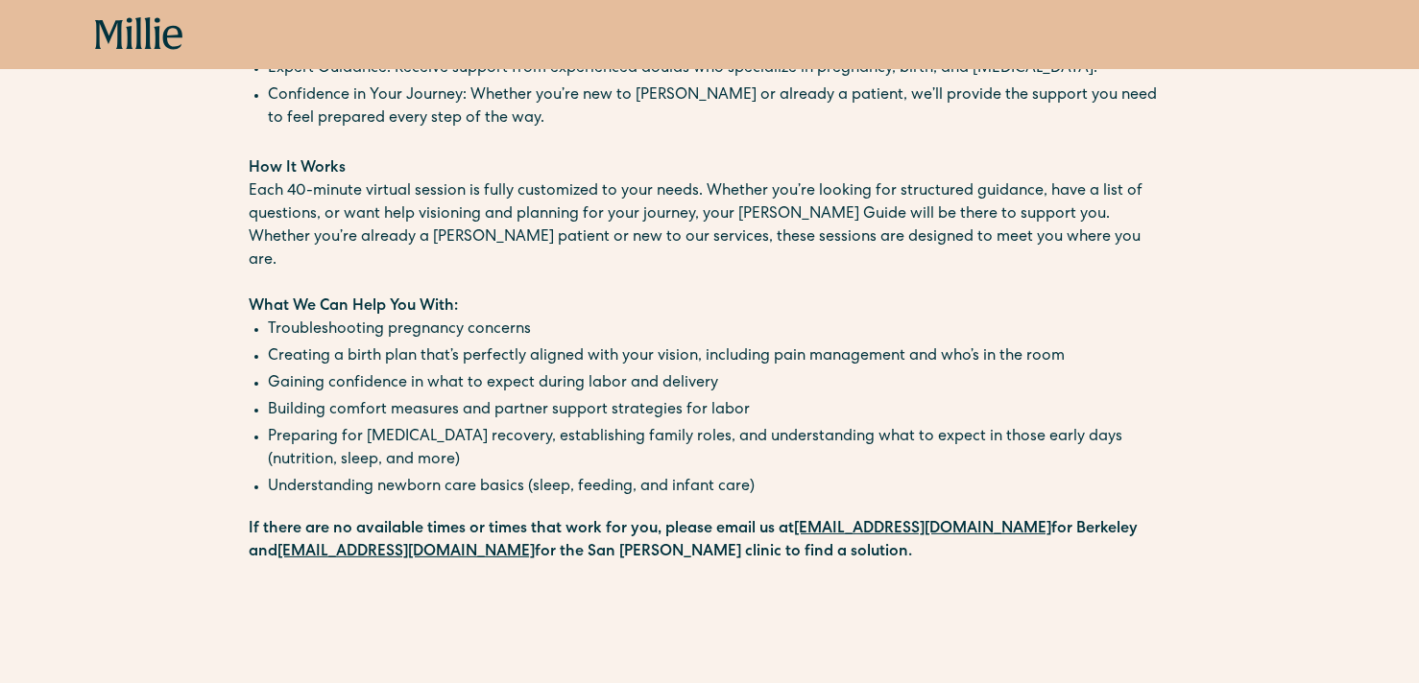
scroll to position [255, 0]
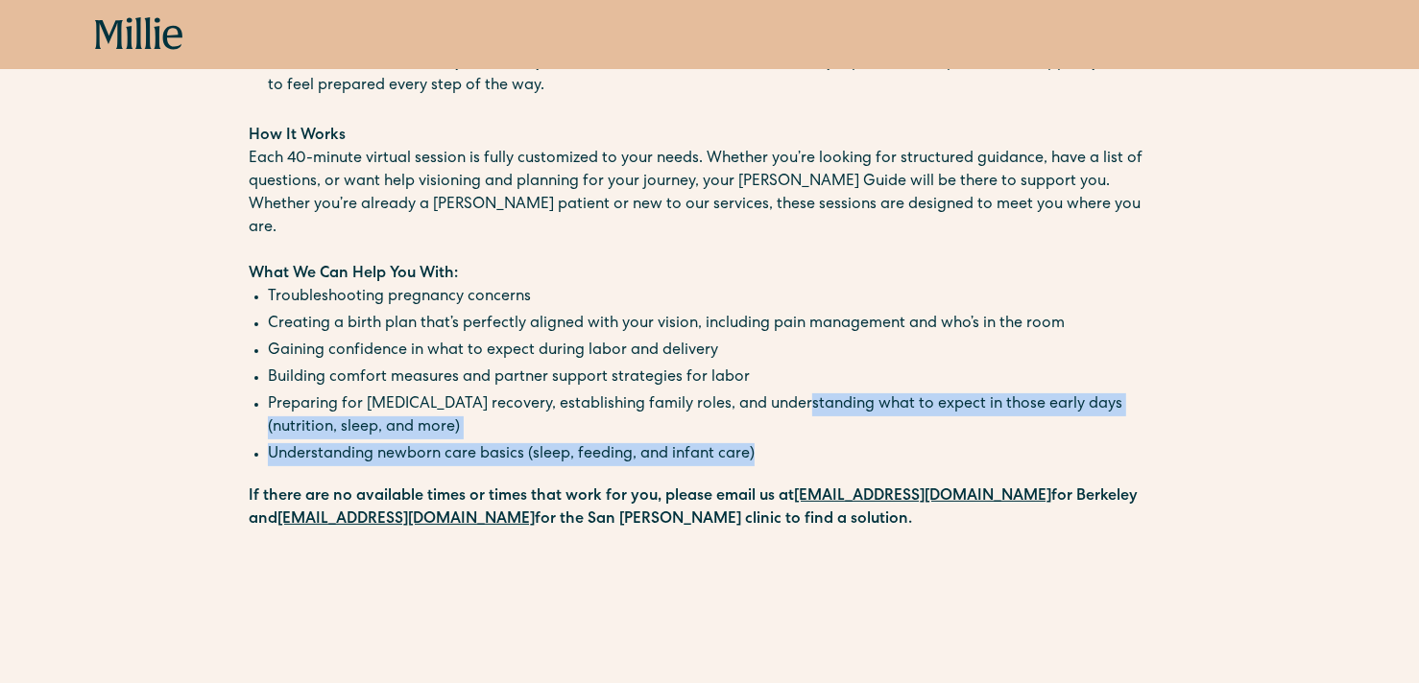
drag, startPoint x: 797, startPoint y: 366, endPoint x: 860, endPoint y: 422, distance: 85.0
click at [860, 422] on ul "Troubleshooting pregnancy concerns Creating a birth plan that’s perfectly align…" at bounding box center [709, 378] width 921 height 184
click at [860, 443] on li "Understanding newborn care basics (sleep, feeding, and infant care)" at bounding box center [719, 454] width 902 height 23
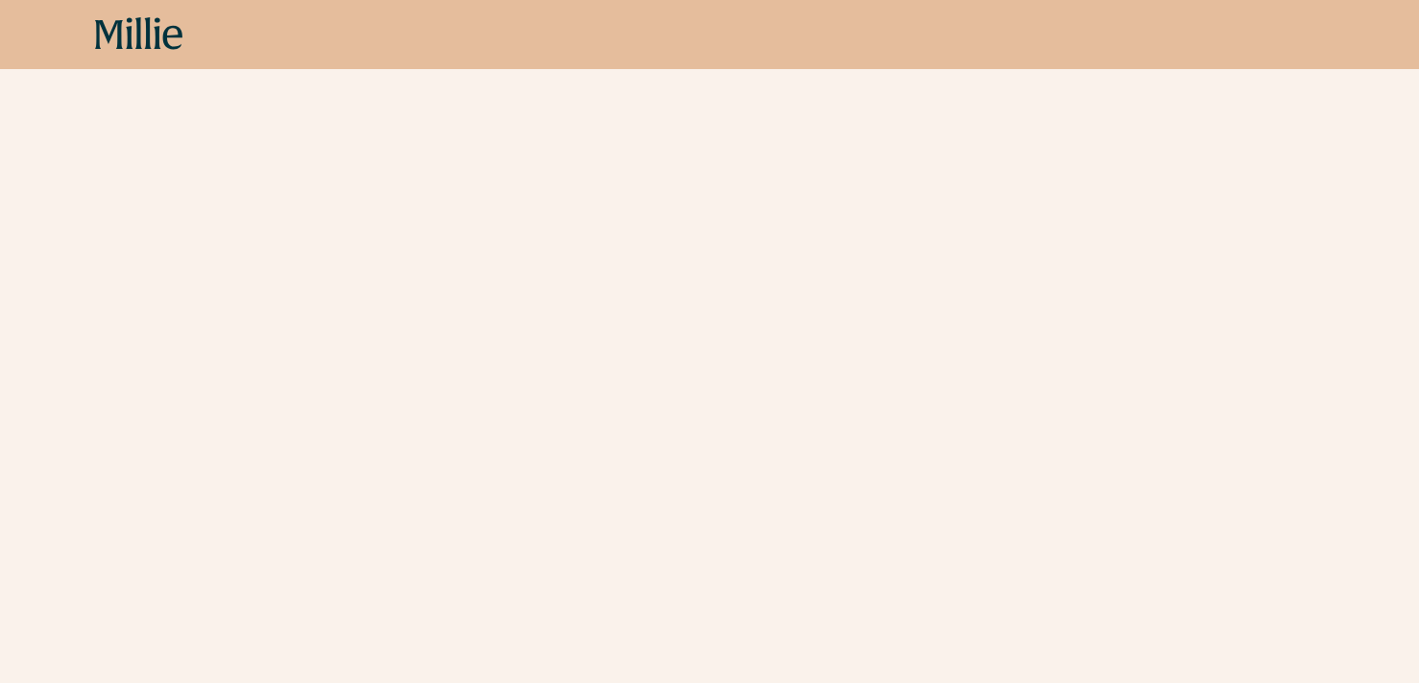
scroll to position [1279, 0]
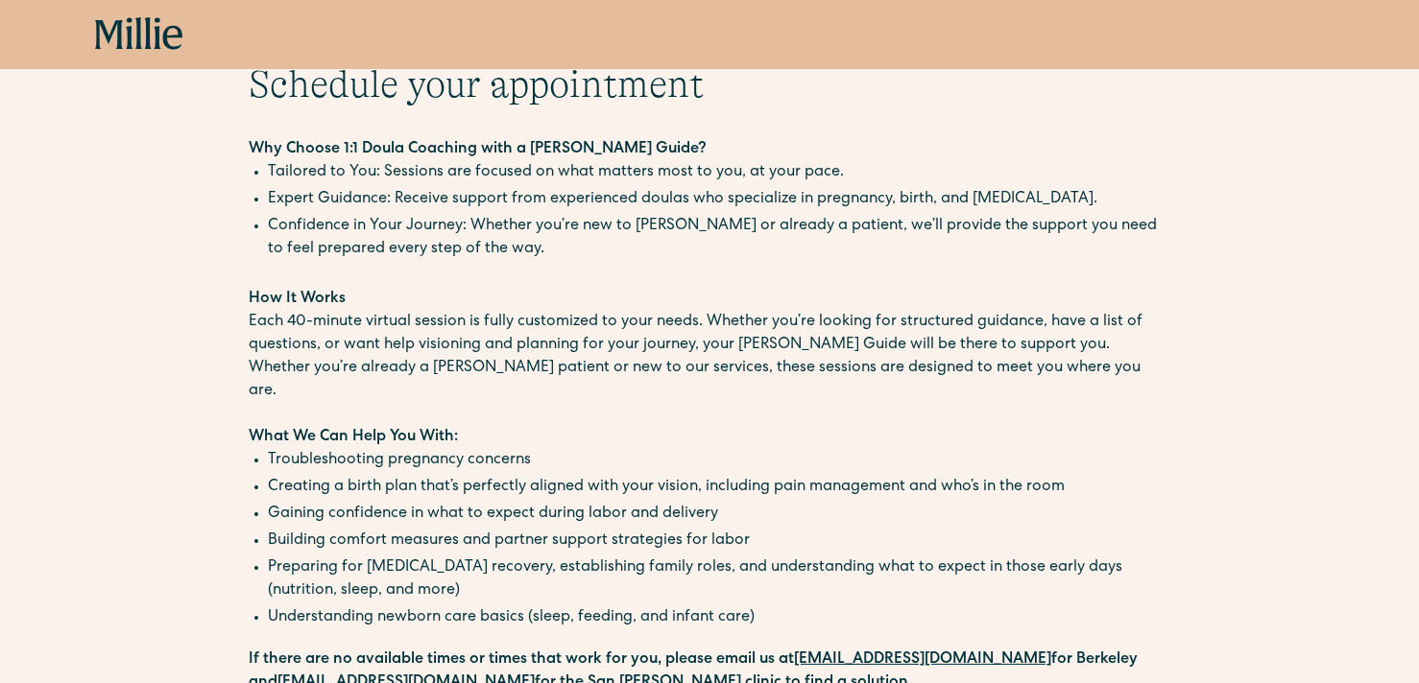
scroll to position [128, 0]
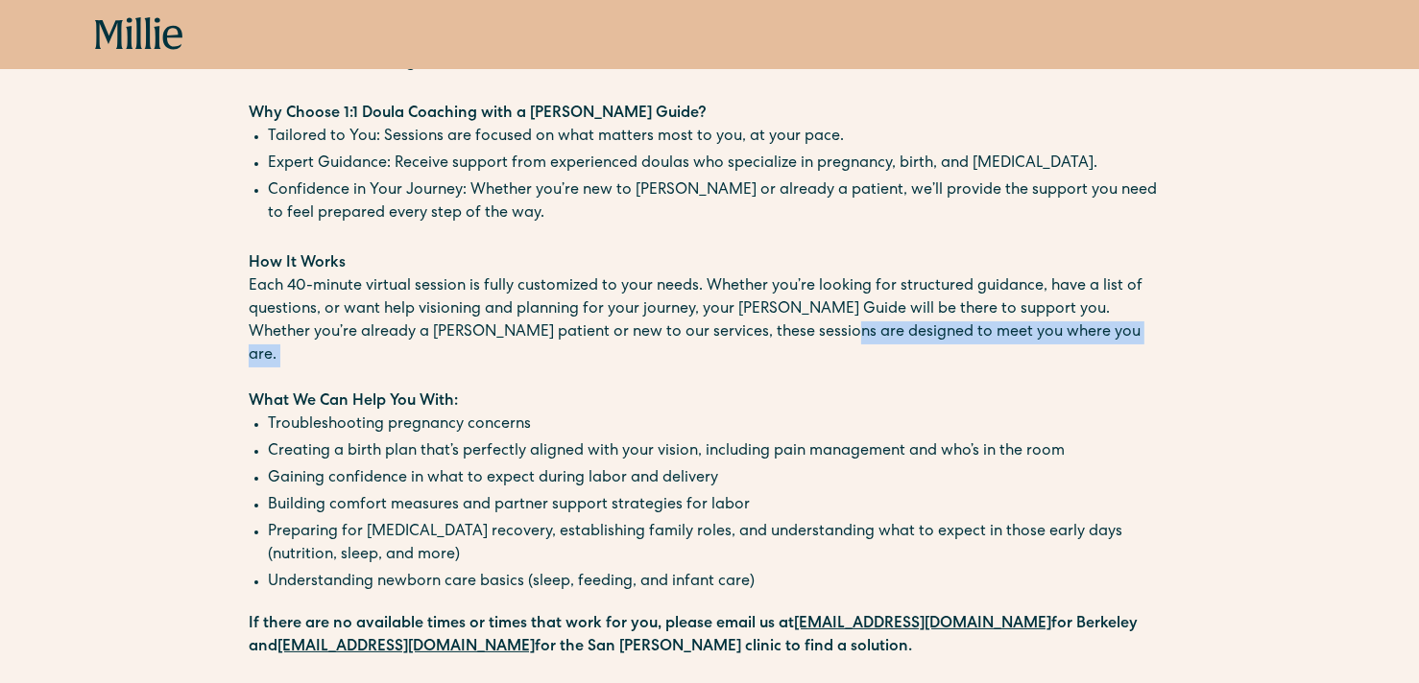
drag, startPoint x: 804, startPoint y: 346, endPoint x: 821, endPoint y: 326, distance: 25.2
click at [821, 326] on div "‍ Why Choose 1:1 Doula Coaching with a Millie Guide? Tailored to You: Sessions …" at bounding box center [709, 350] width 921 height 495
click at [821, 326] on p "Whether you’re already a Millie patient or new to our services, these sessions …" at bounding box center [709, 345] width 921 height 46
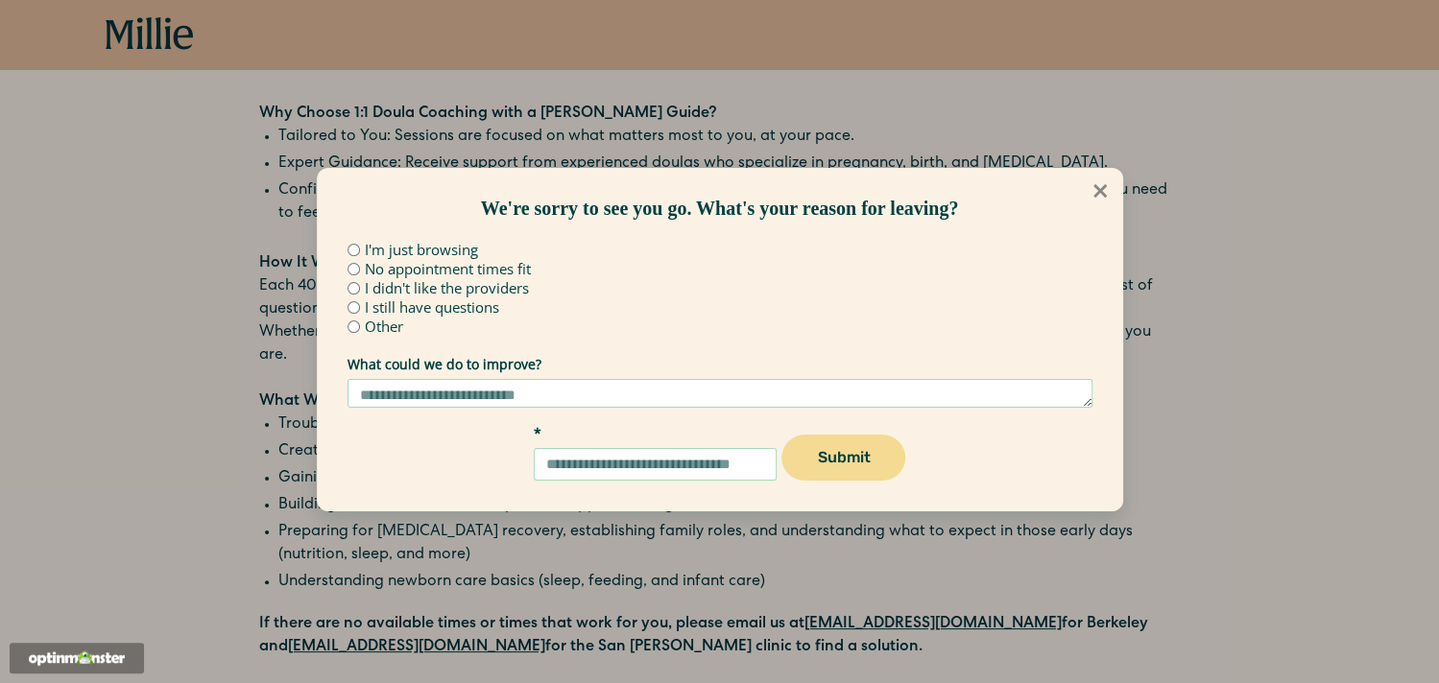
click at [1095, 180] on icon at bounding box center [1099, 190] width 21 height 21
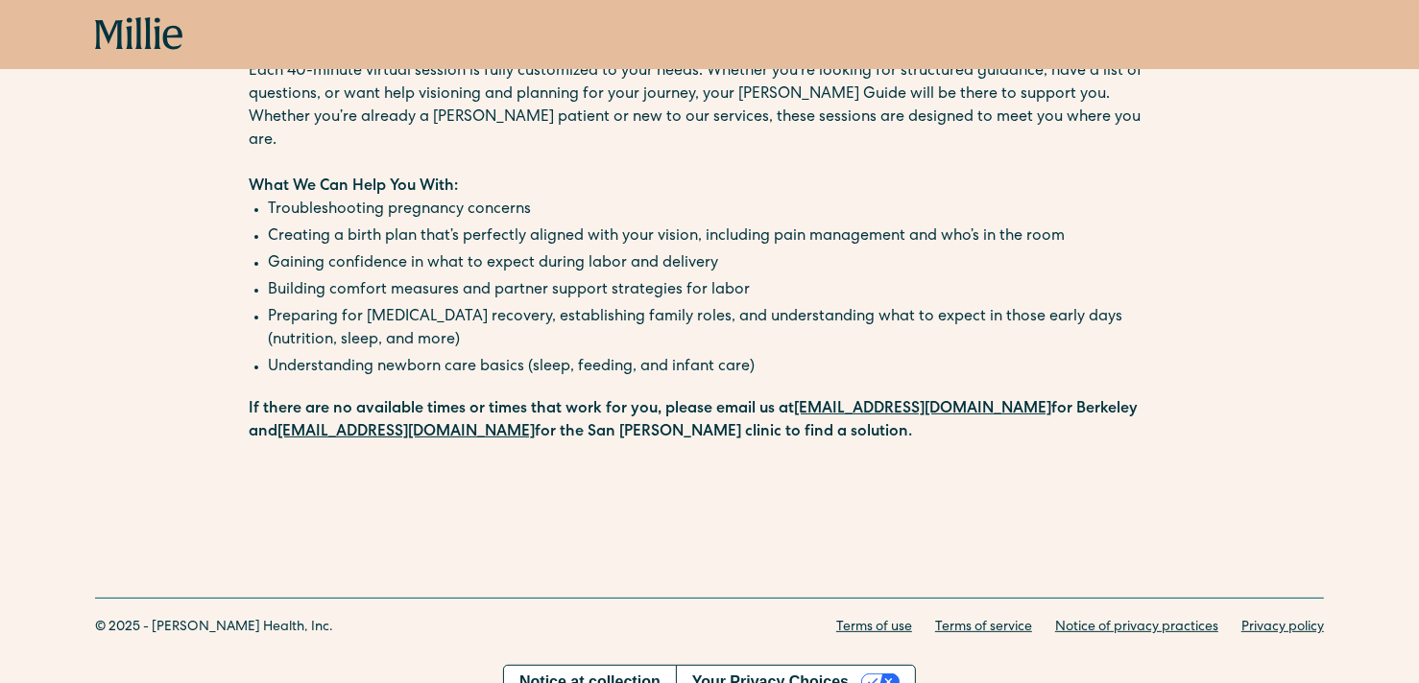
scroll to position [0, 0]
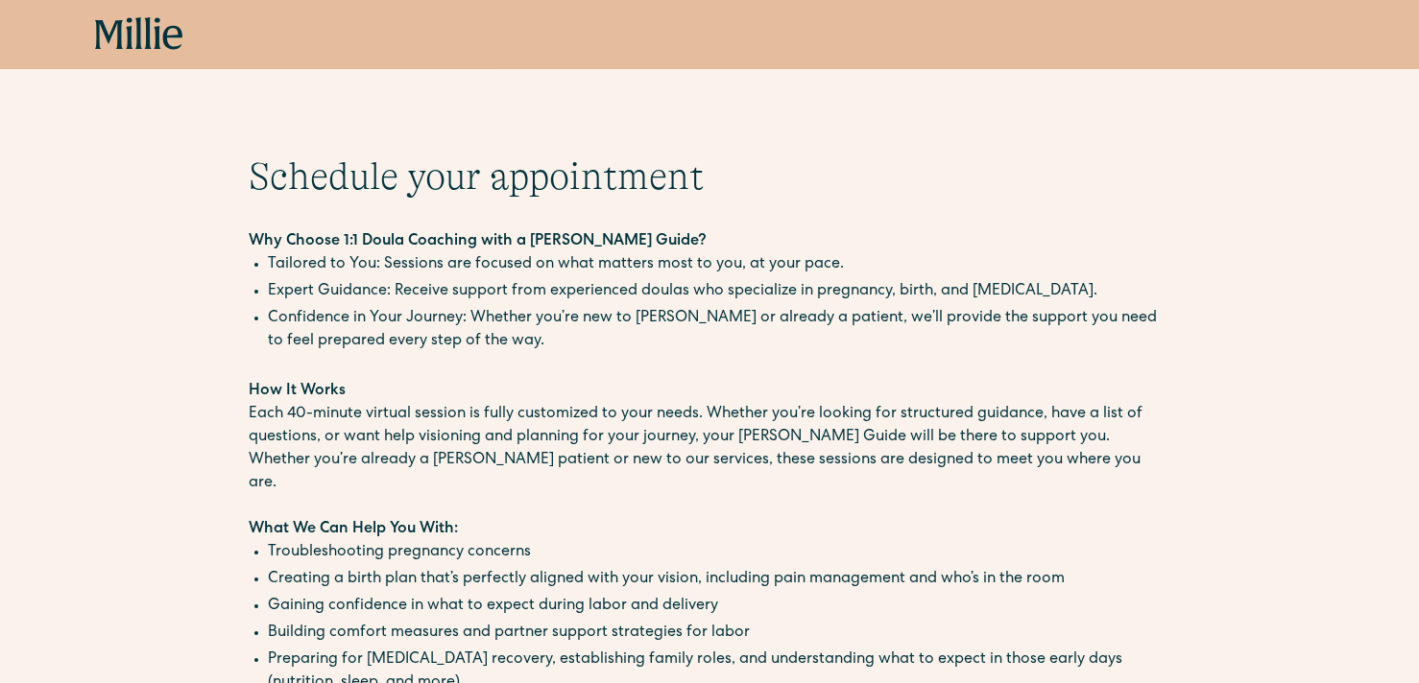
click at [178, 38] on icon "home" at bounding box center [139, 34] width 88 height 35
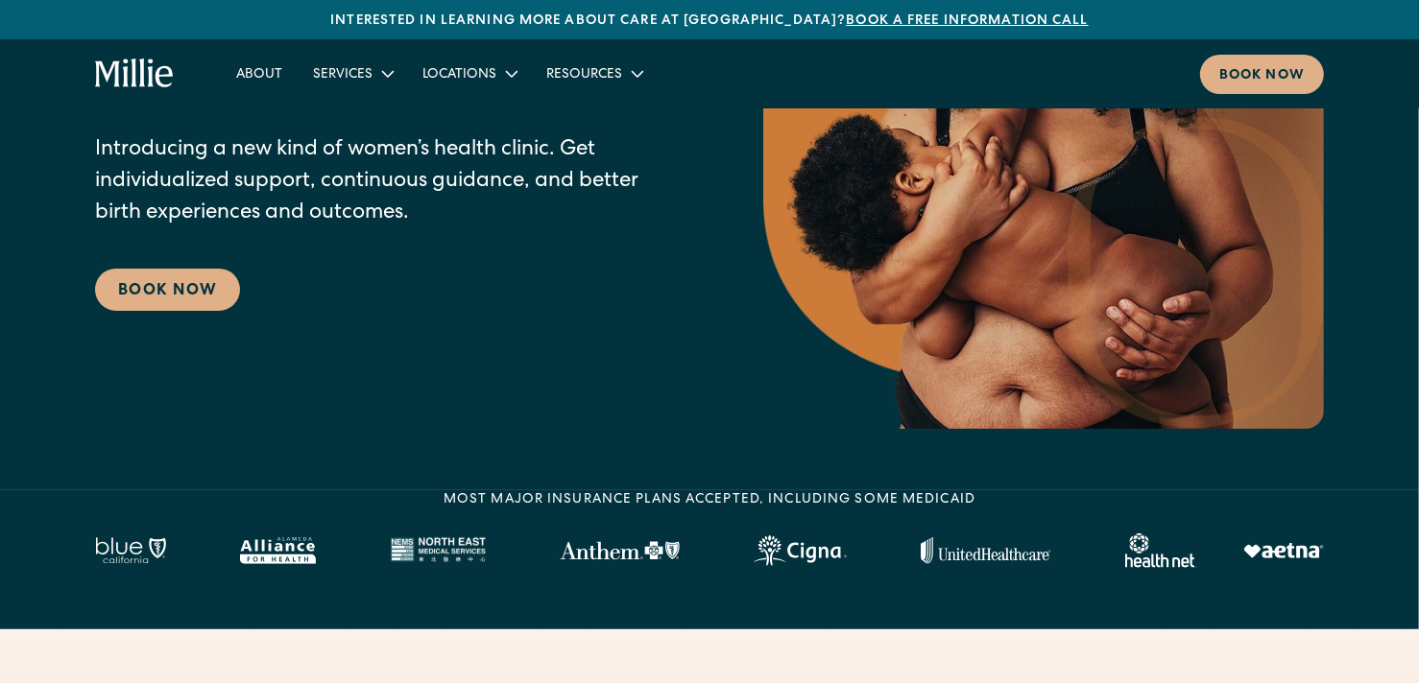
scroll to position [128, 0]
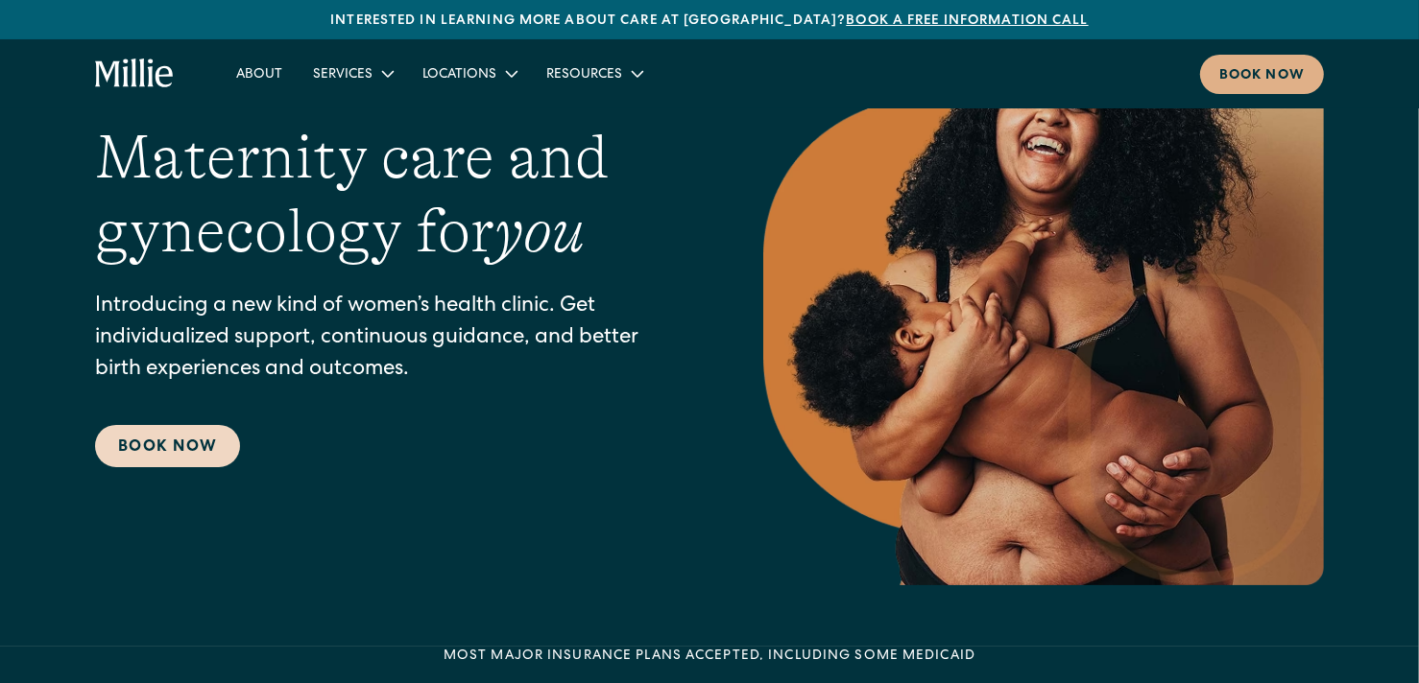
click at [196, 442] on link "Book Now" at bounding box center [167, 446] width 145 height 42
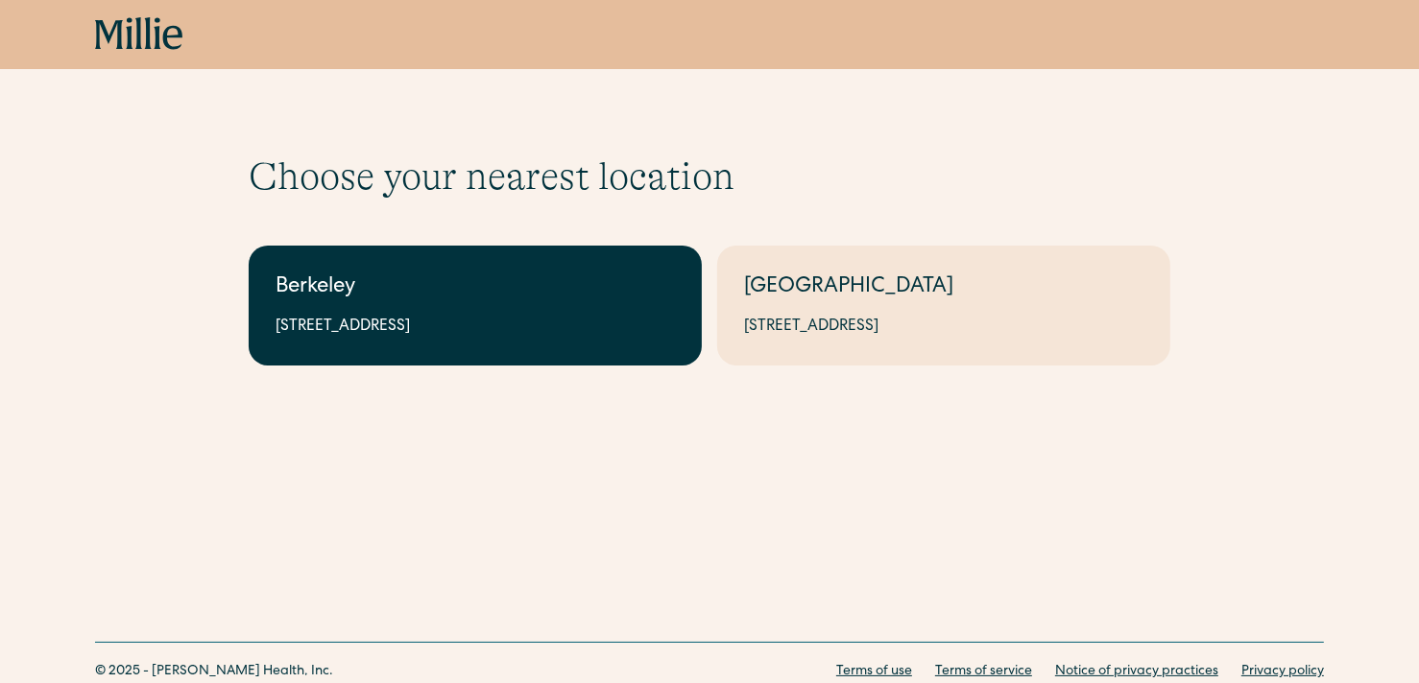
click at [363, 341] on link "Berkeley 2999 Regent St, Suite 524, Berkeley, CA 94705" at bounding box center [475, 306] width 453 height 120
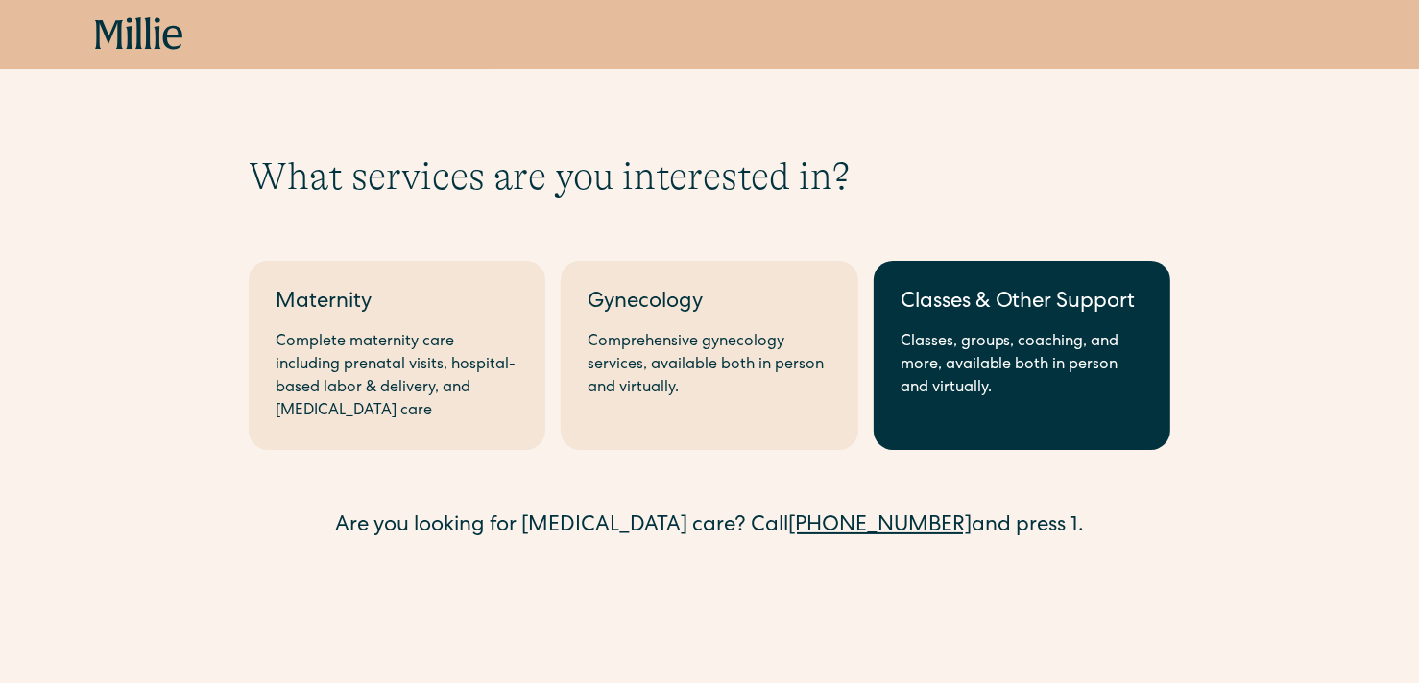
click at [912, 341] on div "Classes, groups, coaching, and more, available both in person and virtually." at bounding box center [1021, 365] width 243 height 69
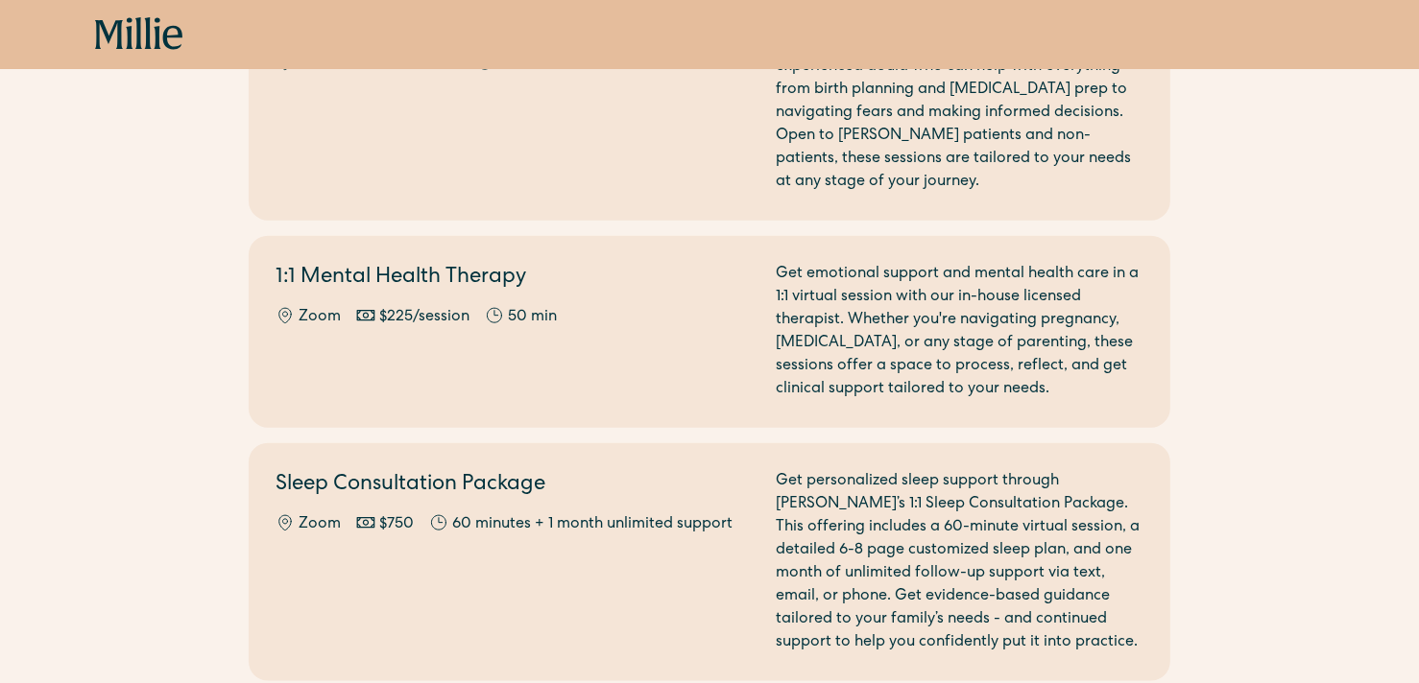
scroll to position [1663, 0]
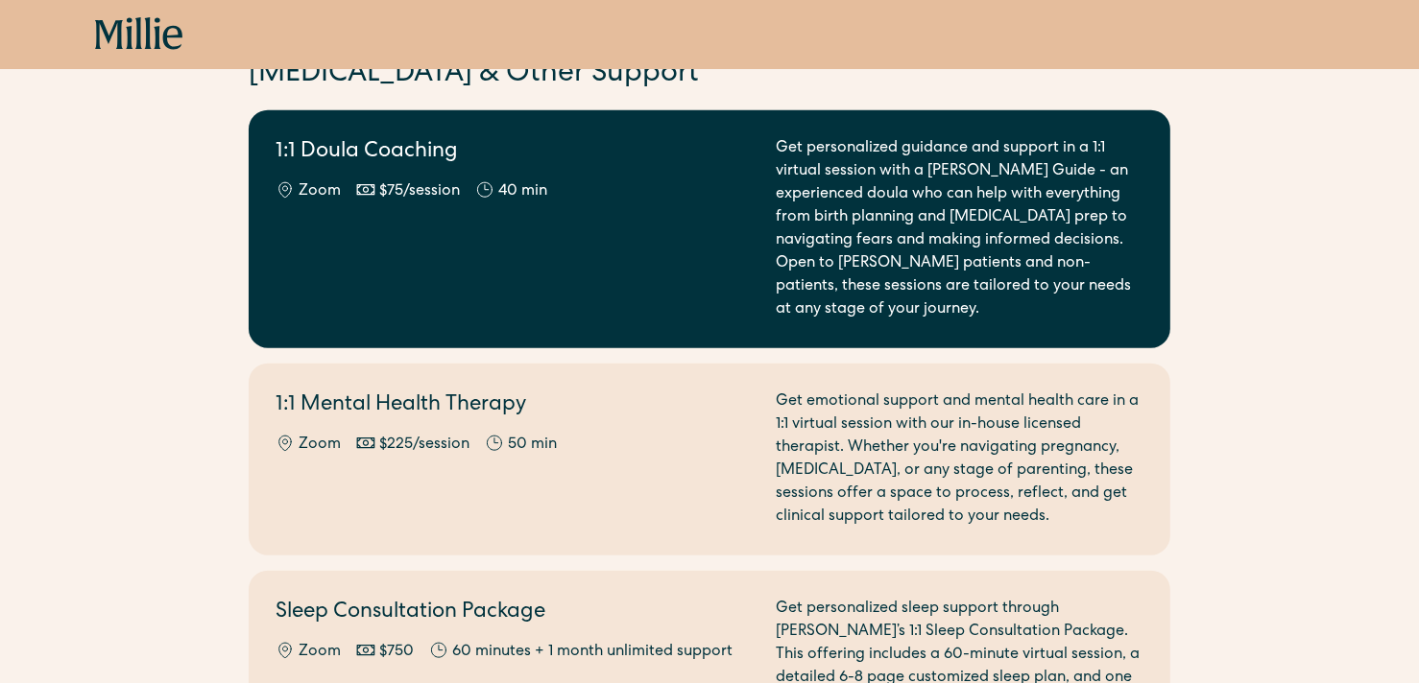
click at [691, 255] on div "1:1 Doula Coaching Zoom $75/session 40 min" at bounding box center [513, 229] width 477 height 184
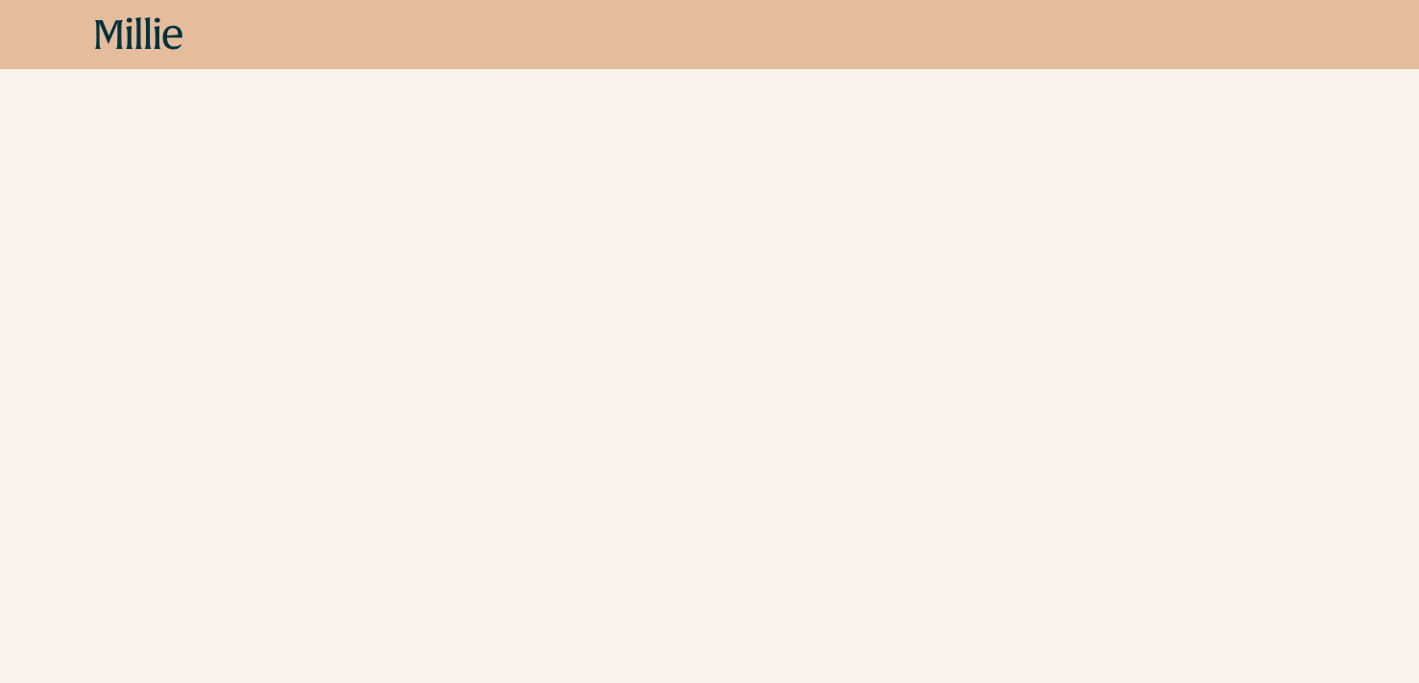
scroll to position [945, 0]
